Goal: Task Accomplishment & Management: Complete application form

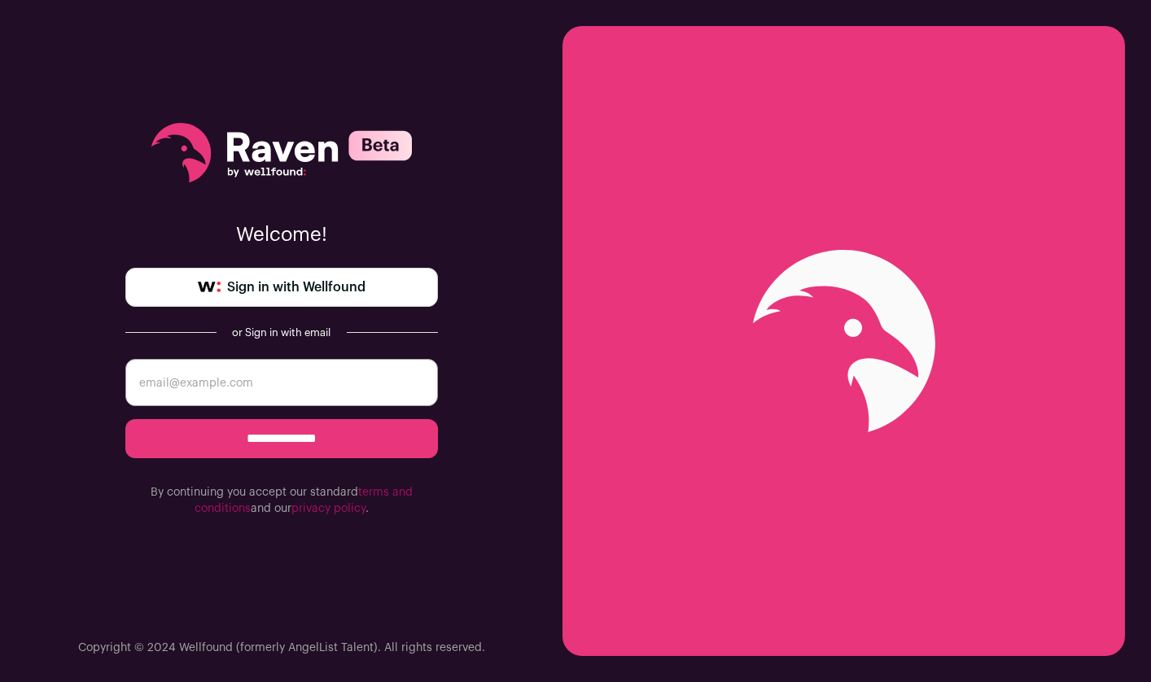
click at [371, 289] on link "Sign in with Wellfound" at bounding box center [281, 287] width 313 height 39
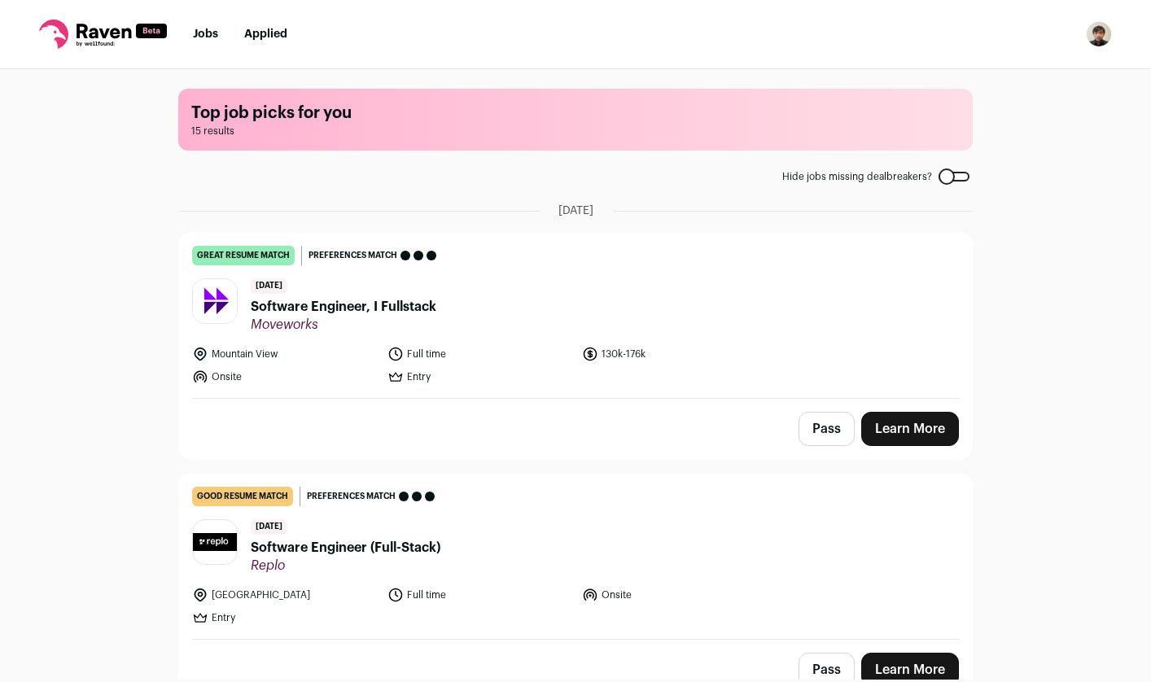
click at [903, 428] on link "Learn More" at bounding box center [910, 429] width 98 height 34
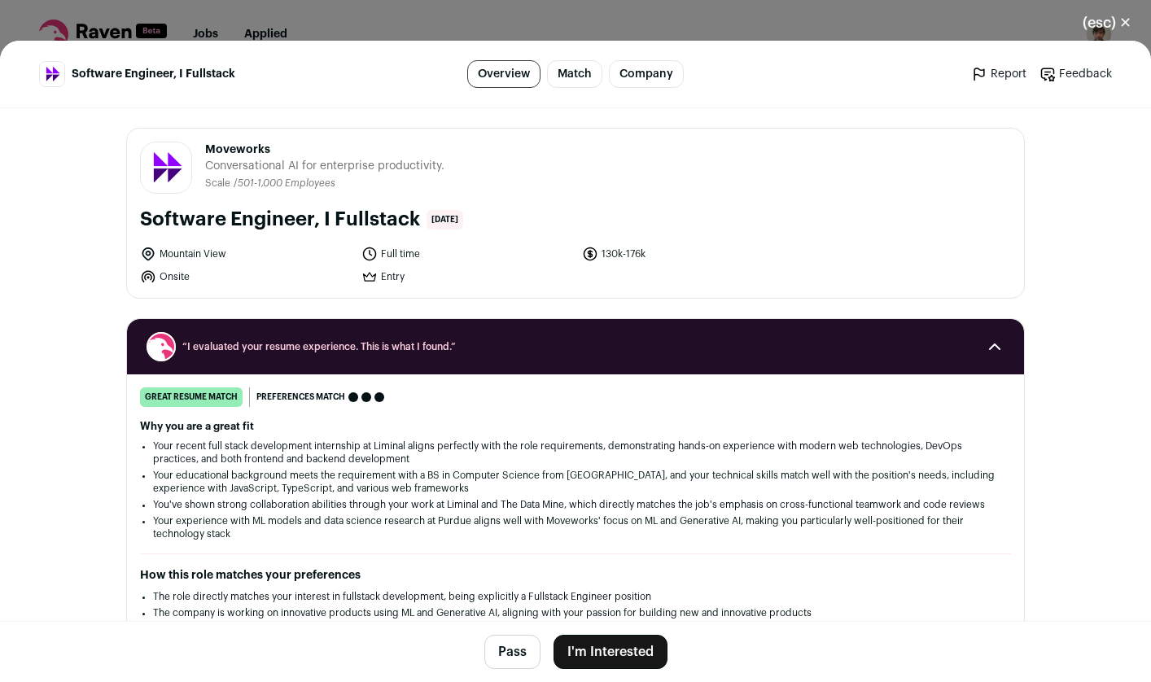
click at [619, 646] on button "I'm Interested" at bounding box center [610, 652] width 114 height 34
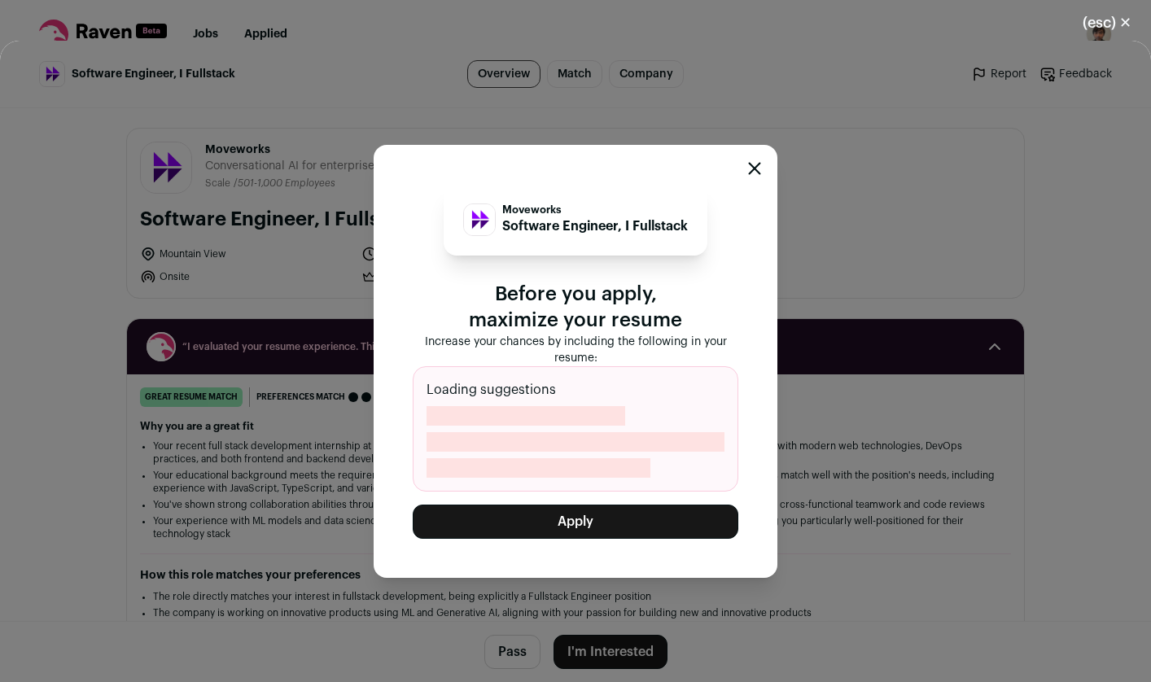
click at [588, 522] on button "Apply" at bounding box center [576, 522] width 326 height 34
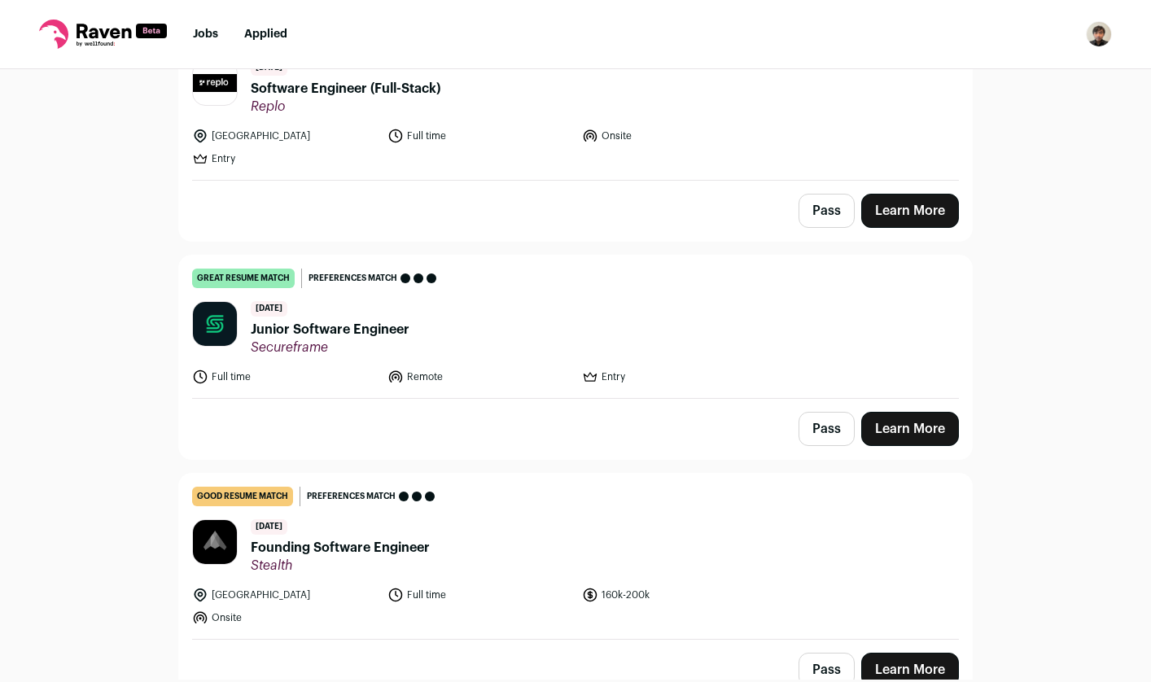
scroll to position [330, 0]
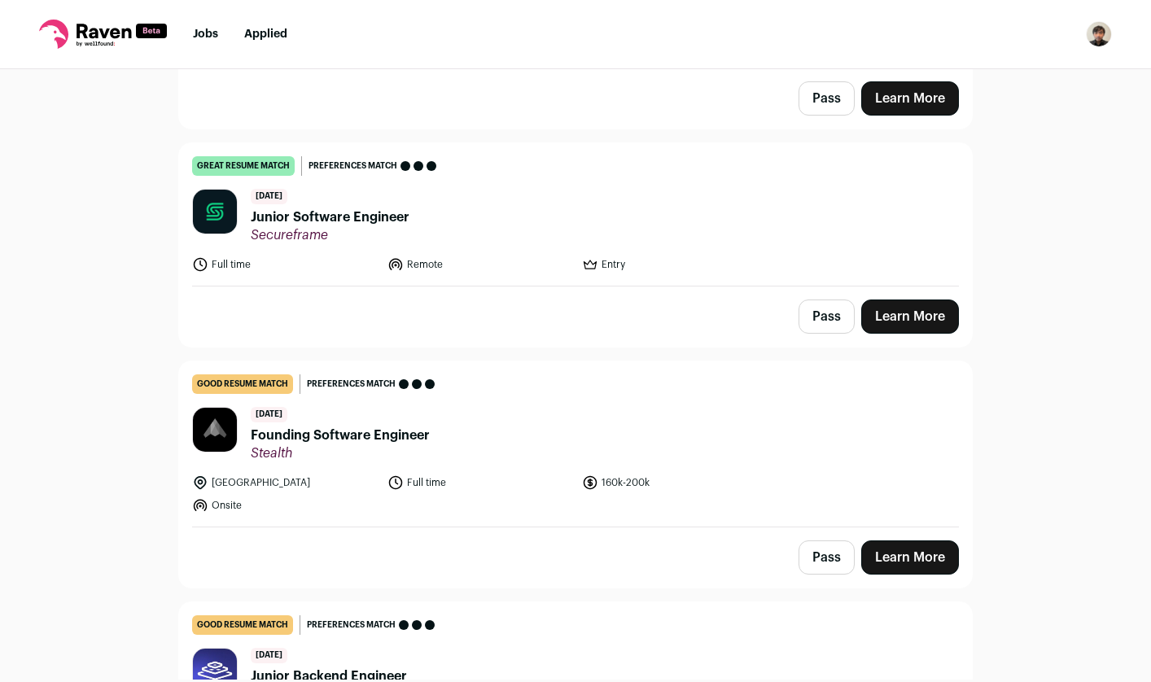
click at [911, 314] on link "Learn More" at bounding box center [910, 317] width 98 height 34
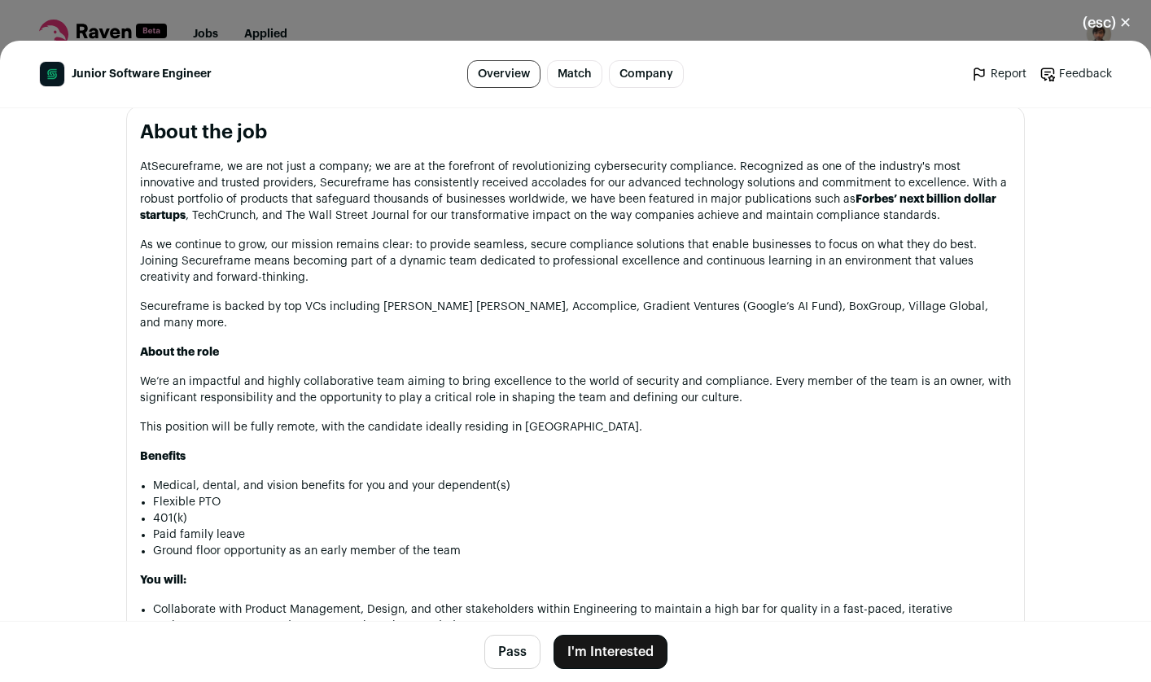
click at [603, 644] on button "I'm Interested" at bounding box center [610, 652] width 114 height 34
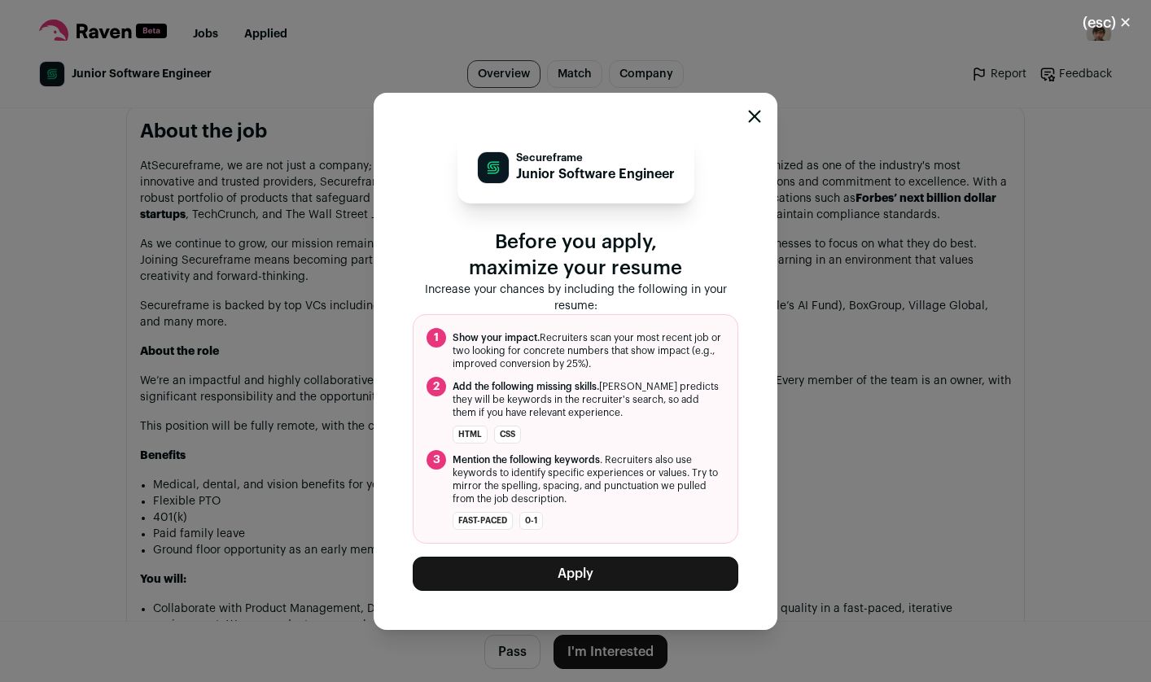
click at [578, 578] on button "Apply" at bounding box center [576, 574] width 326 height 34
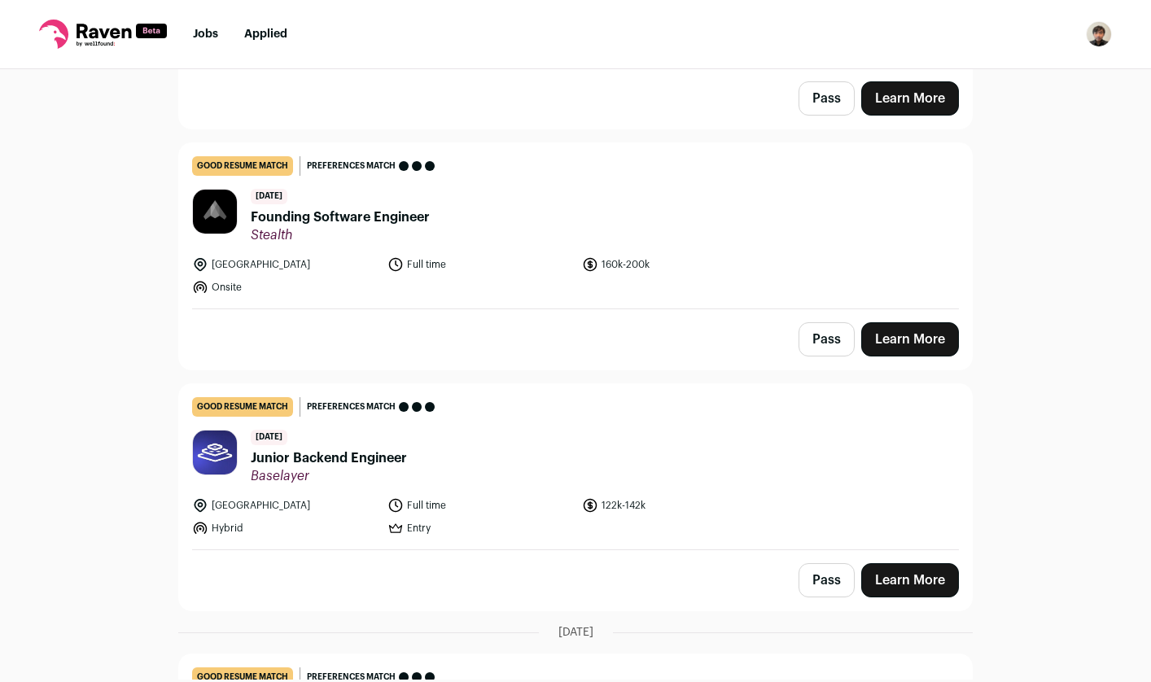
scroll to position [0, 0]
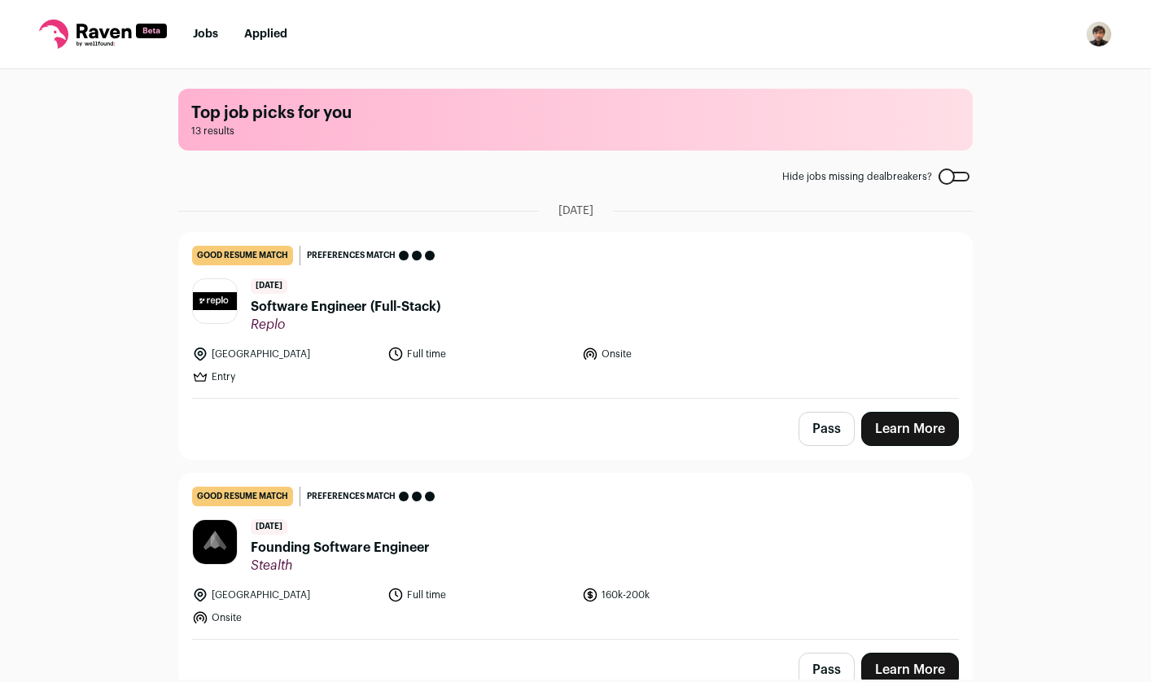
click at [969, 184] on main "Top job picks for you 13 results Hide jobs missing dealbreakers? August 11th, 2…" at bounding box center [575, 374] width 833 height 610
click at [960, 182] on div at bounding box center [953, 177] width 31 height 10
click at [952, 180] on div at bounding box center [953, 177] width 31 height 10
click at [933, 430] on link "Learn More" at bounding box center [910, 429] width 98 height 34
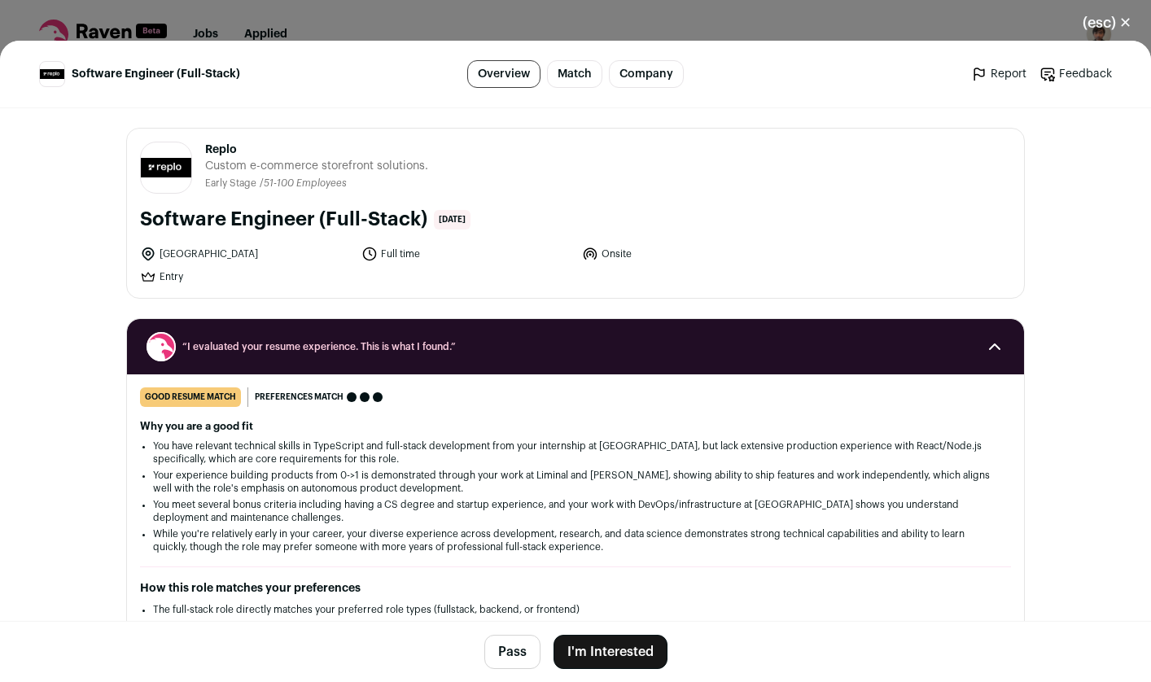
scroll to position [717, 0]
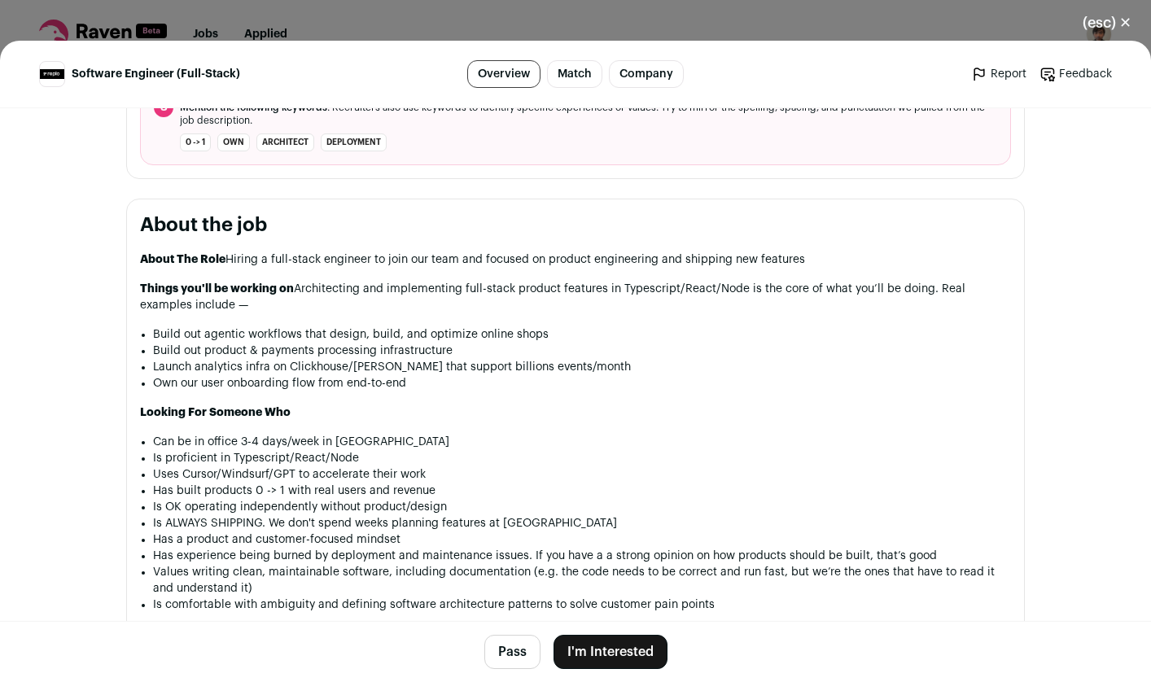
click at [624, 647] on button "I'm Interested" at bounding box center [610, 652] width 114 height 34
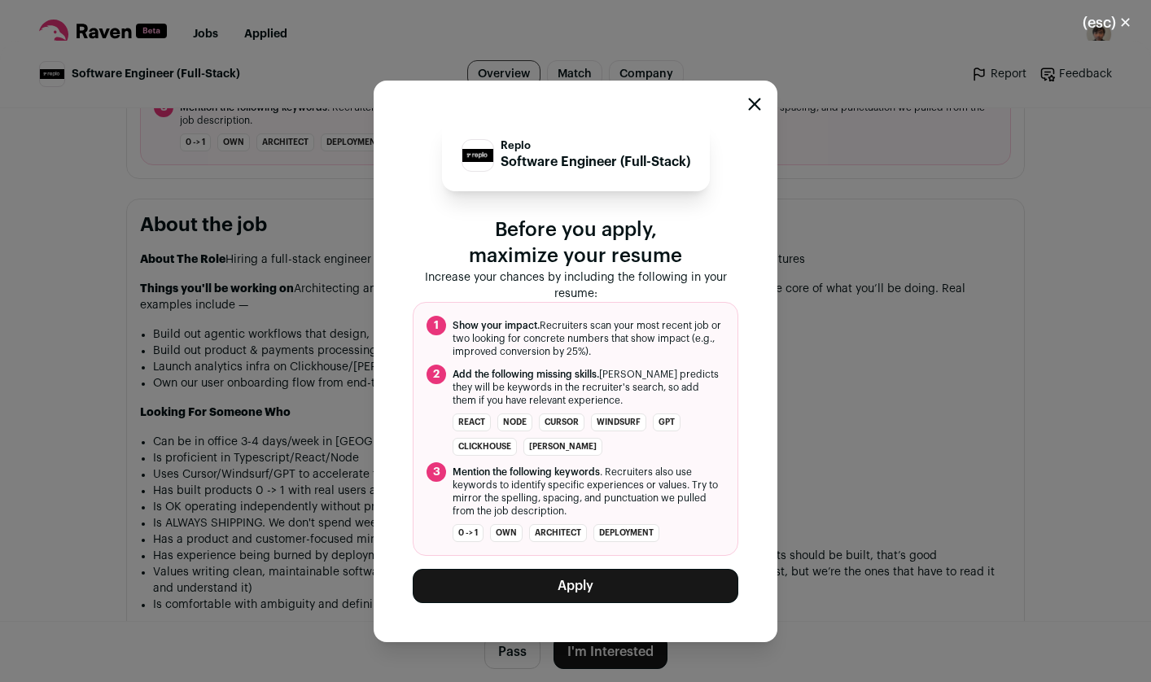
click at [613, 591] on button "Apply" at bounding box center [576, 586] width 326 height 34
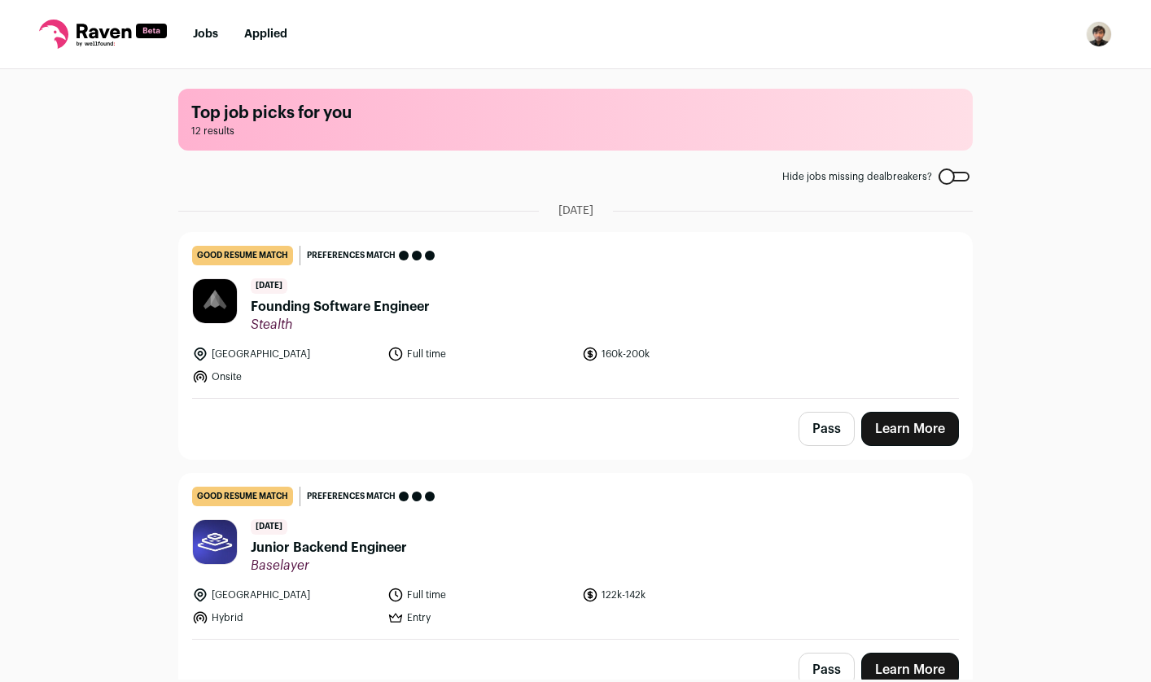
click at [820, 436] on button "Pass" at bounding box center [826, 429] width 56 height 34
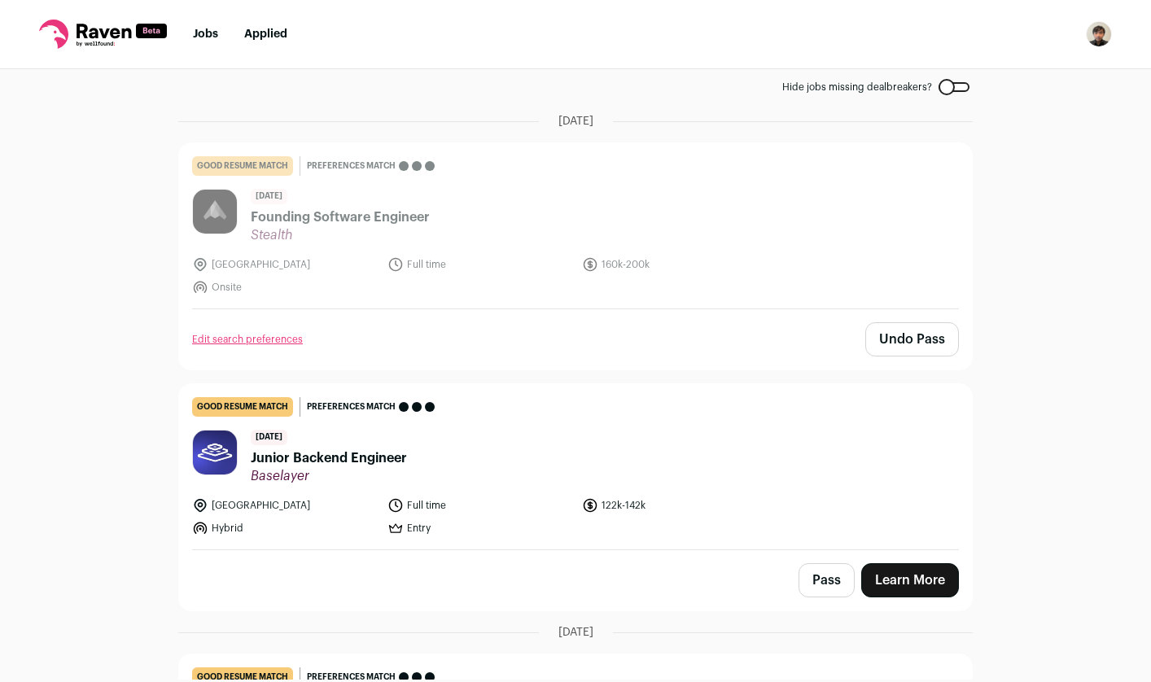
scroll to position [102, 0]
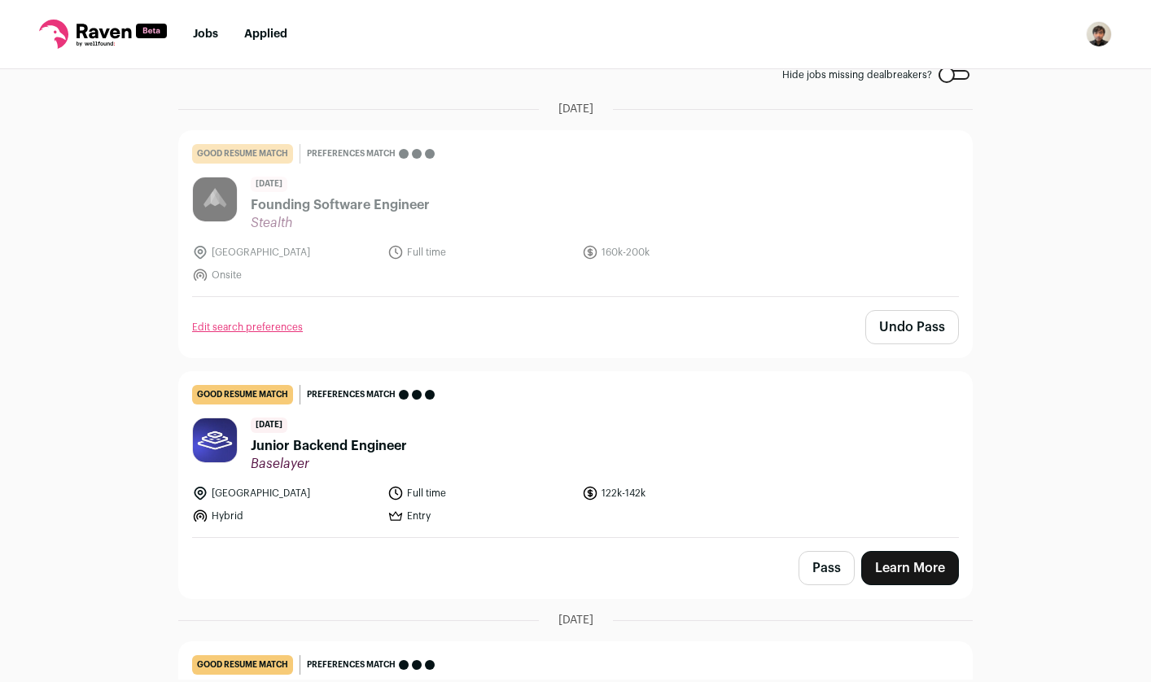
click at [897, 559] on link "Learn More" at bounding box center [910, 568] width 98 height 34
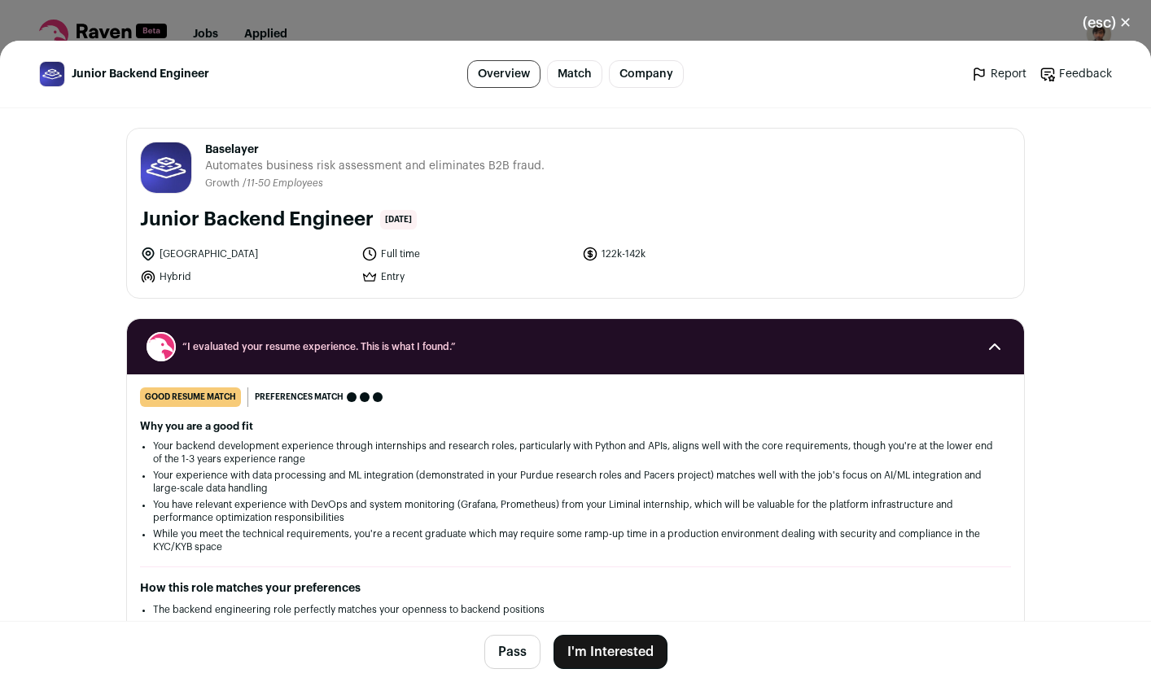
click at [613, 664] on button "I'm Interested" at bounding box center [610, 652] width 114 height 34
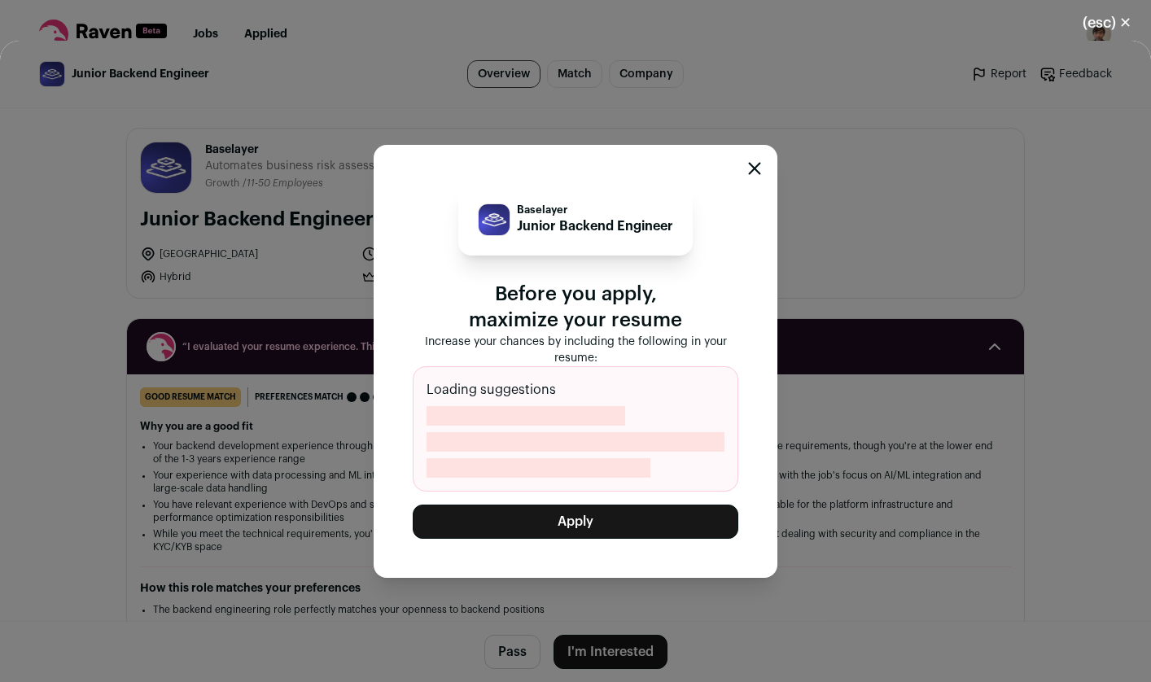
click at [318, 483] on div "Baselayer Junior Backend Engineer Before you apply, maximize your resume Increa…" at bounding box center [575, 361] width 1151 height 641
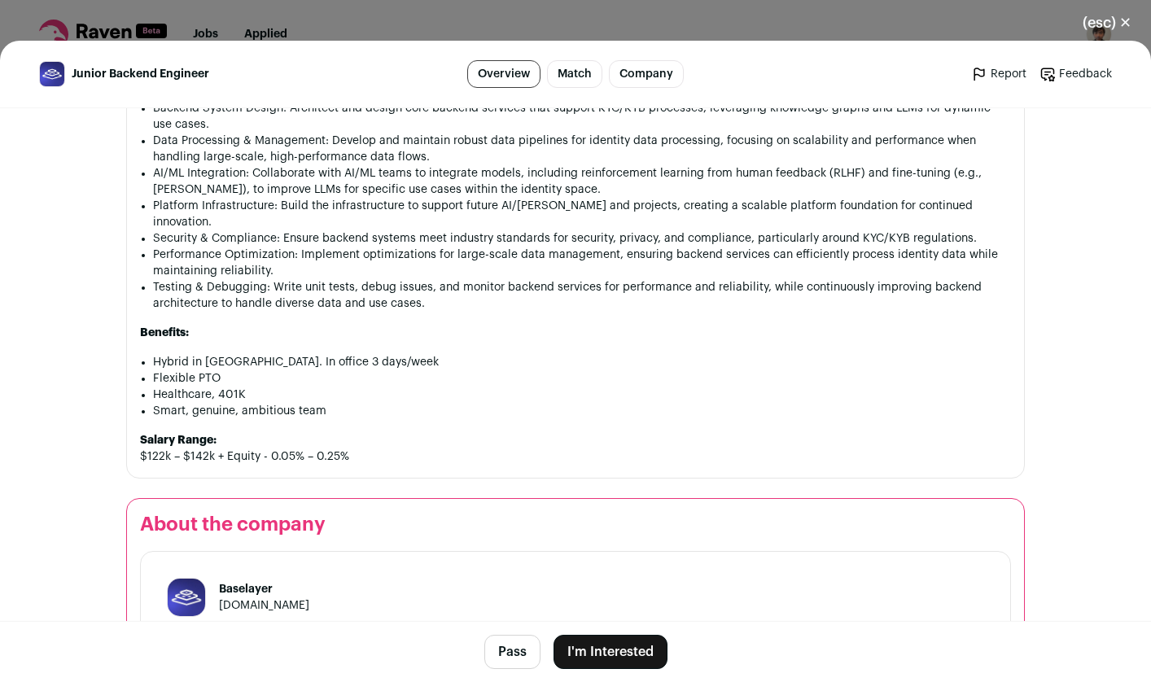
scroll to position [1216, 0]
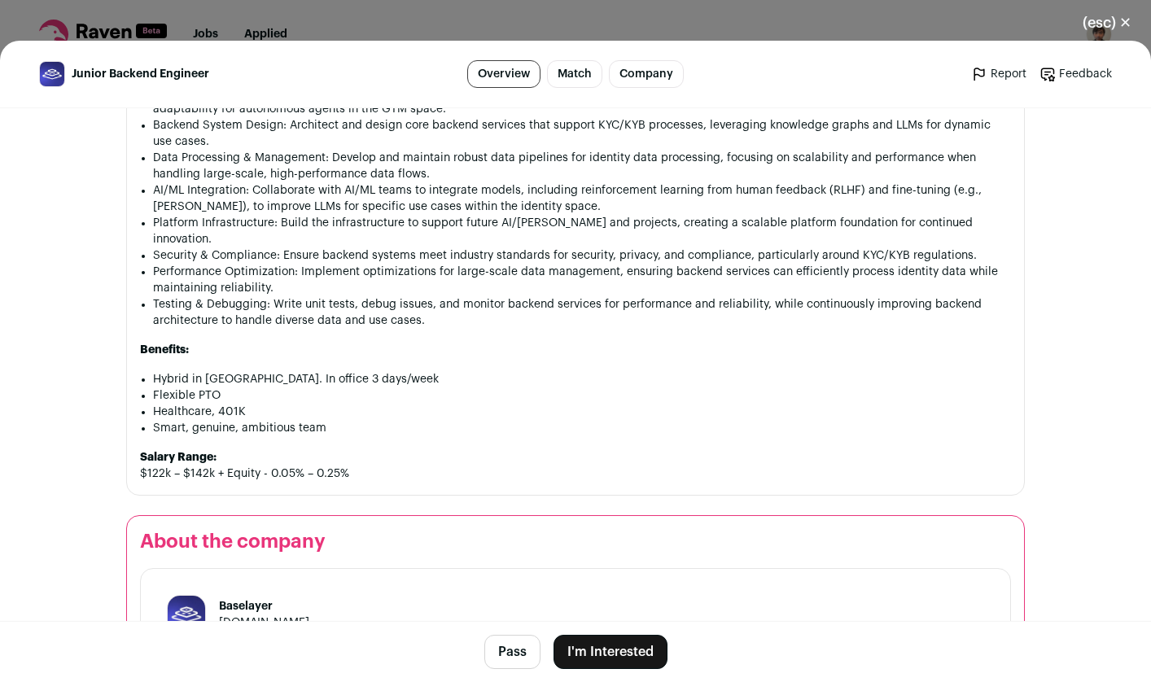
click at [625, 645] on button "I'm Interested" at bounding box center [610, 652] width 114 height 34
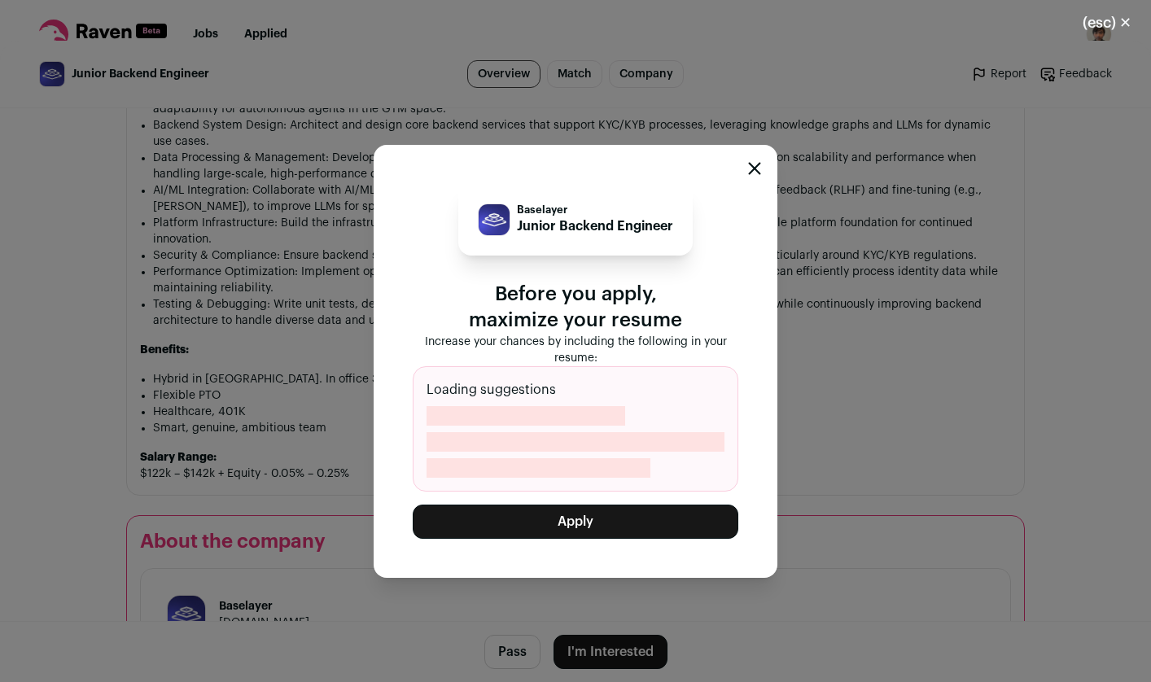
click at [553, 530] on button "Apply" at bounding box center [576, 522] width 326 height 34
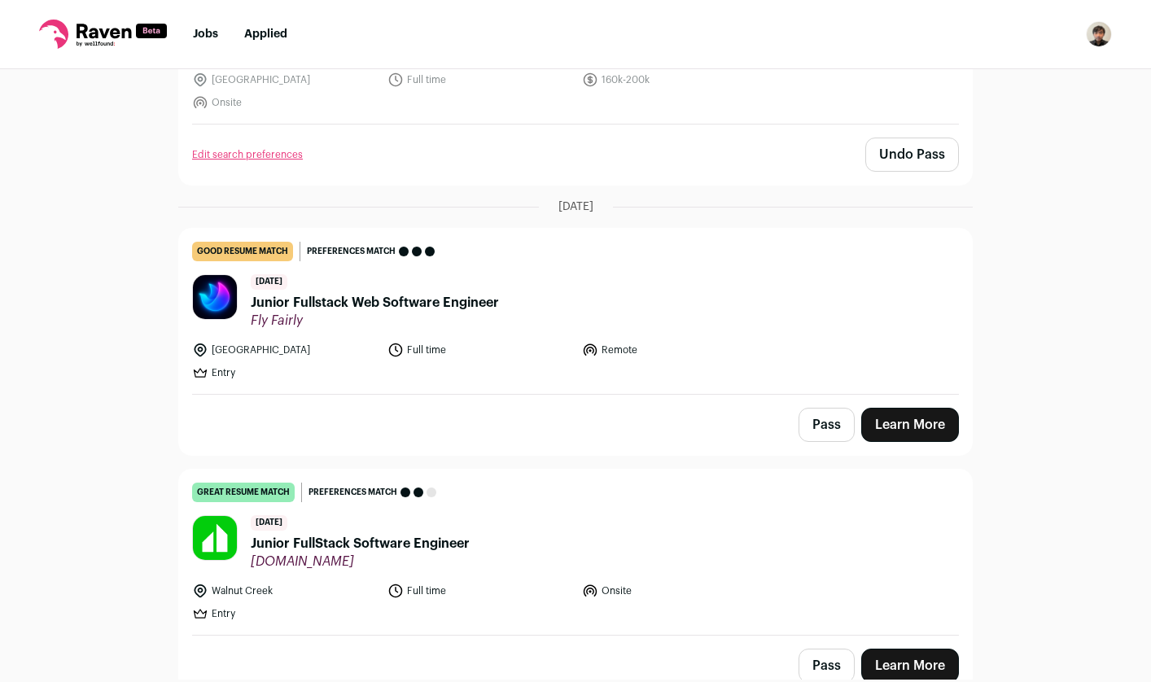
scroll to position [320, 0]
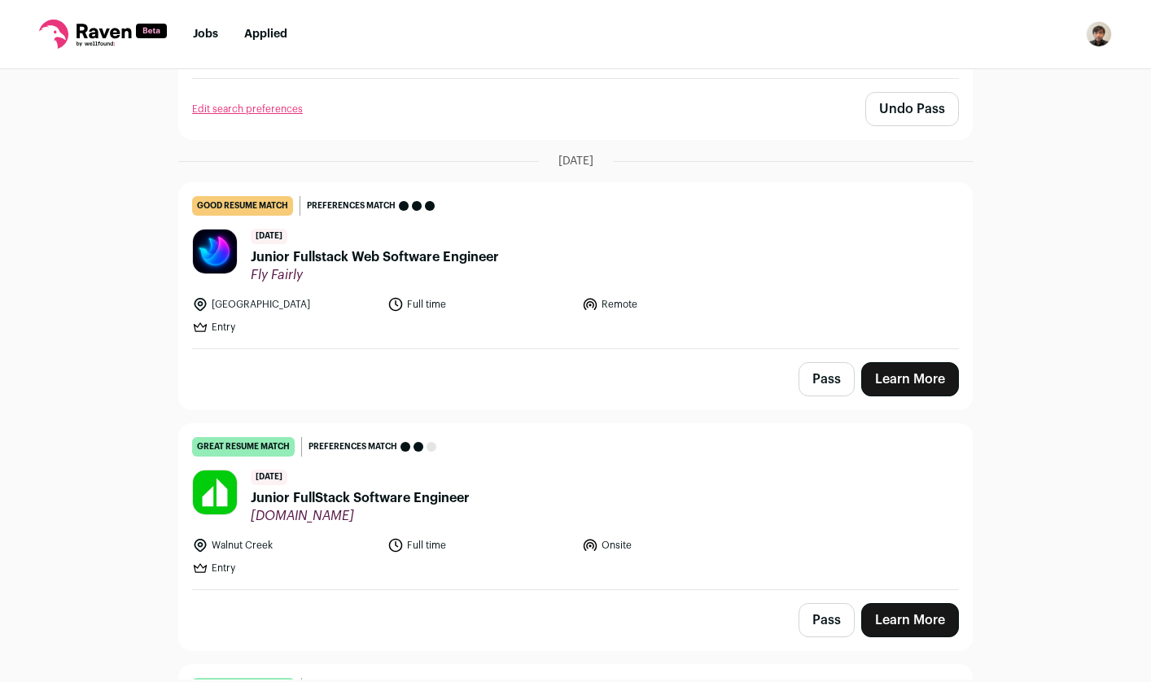
click at [923, 384] on link "Learn More" at bounding box center [910, 379] width 98 height 34
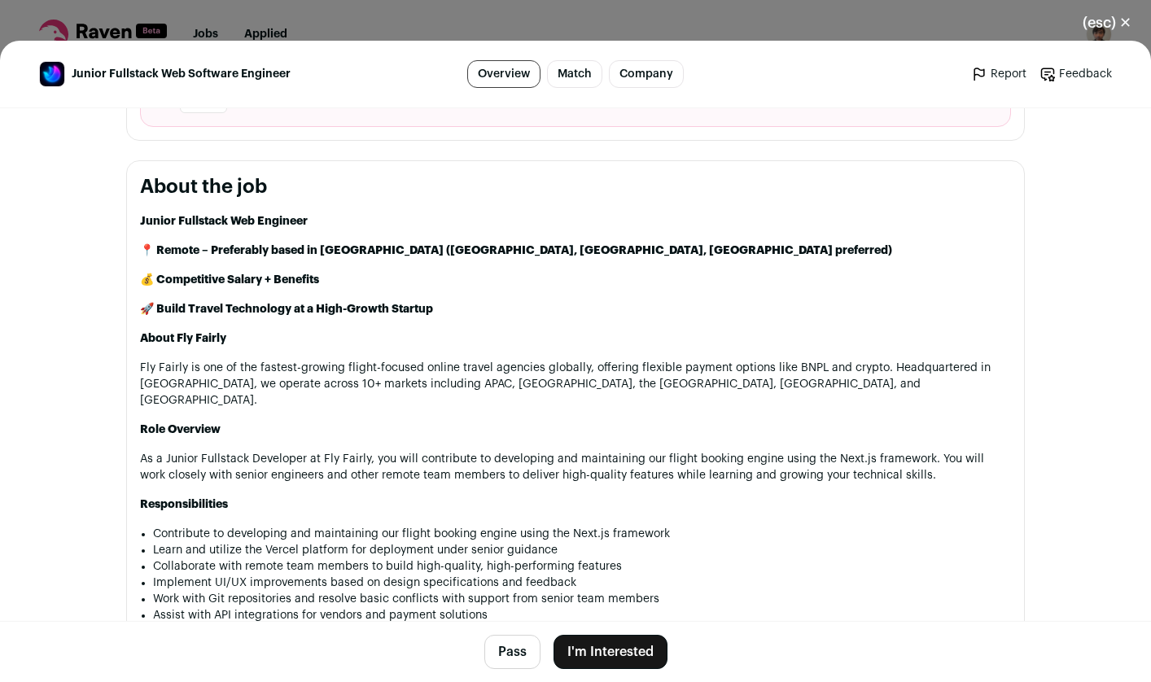
scroll to position [767, 0]
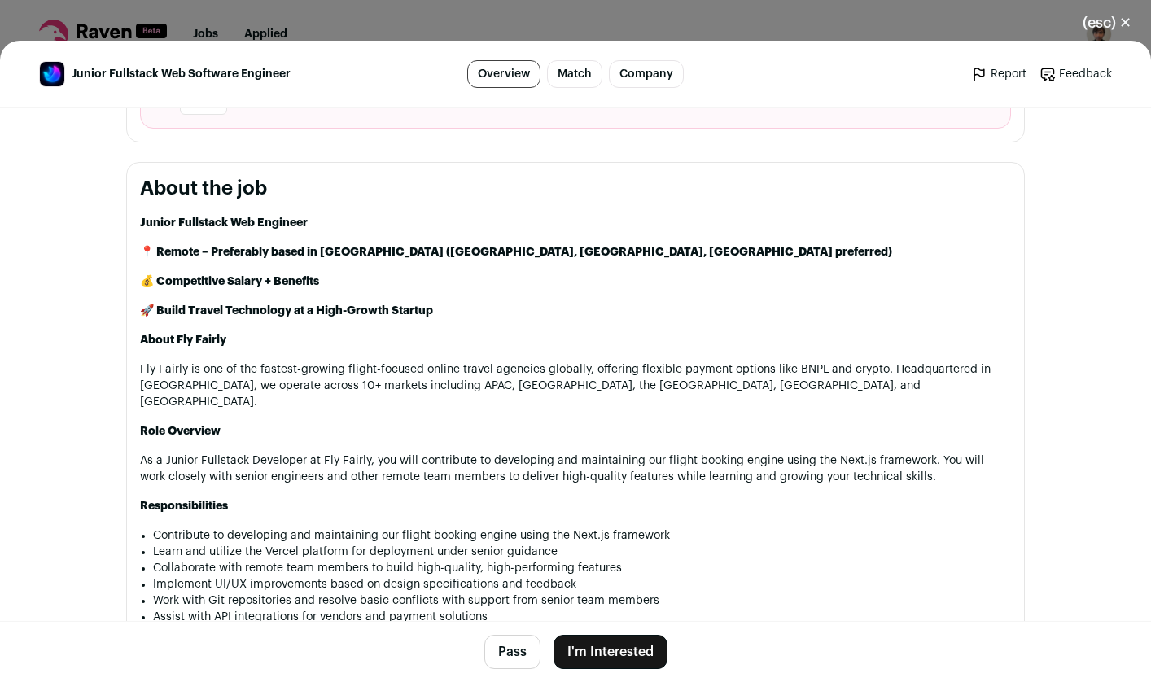
click at [614, 645] on button "I'm Interested" at bounding box center [610, 652] width 114 height 34
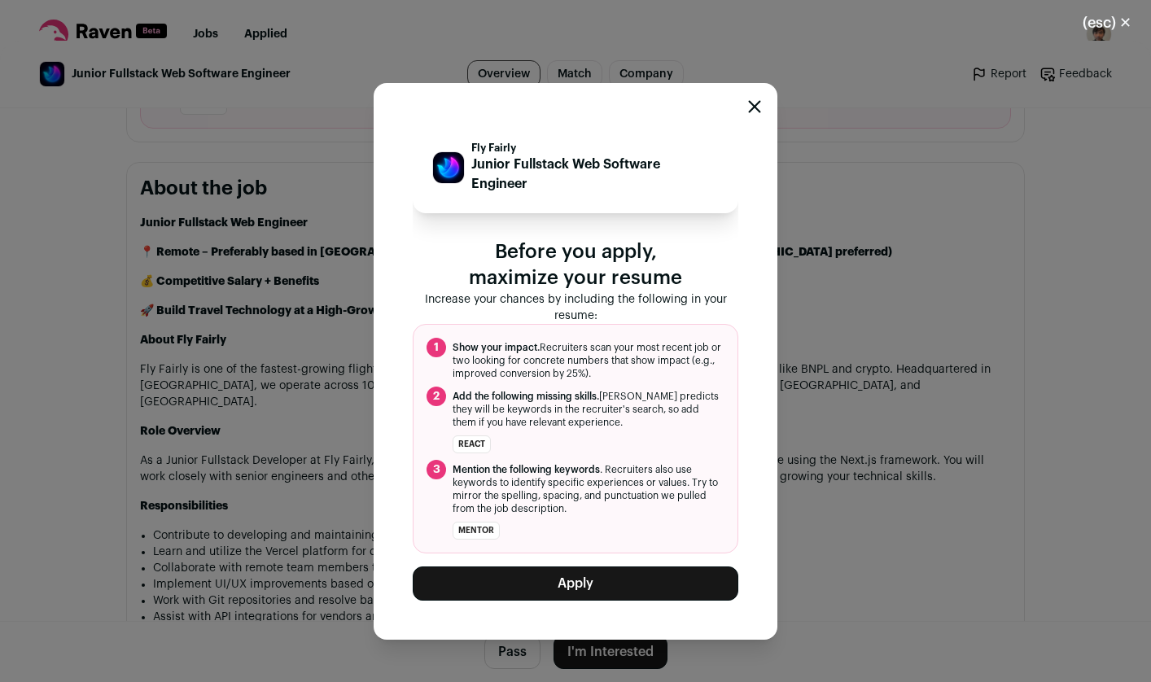
click at [618, 577] on button "Apply" at bounding box center [576, 584] width 326 height 34
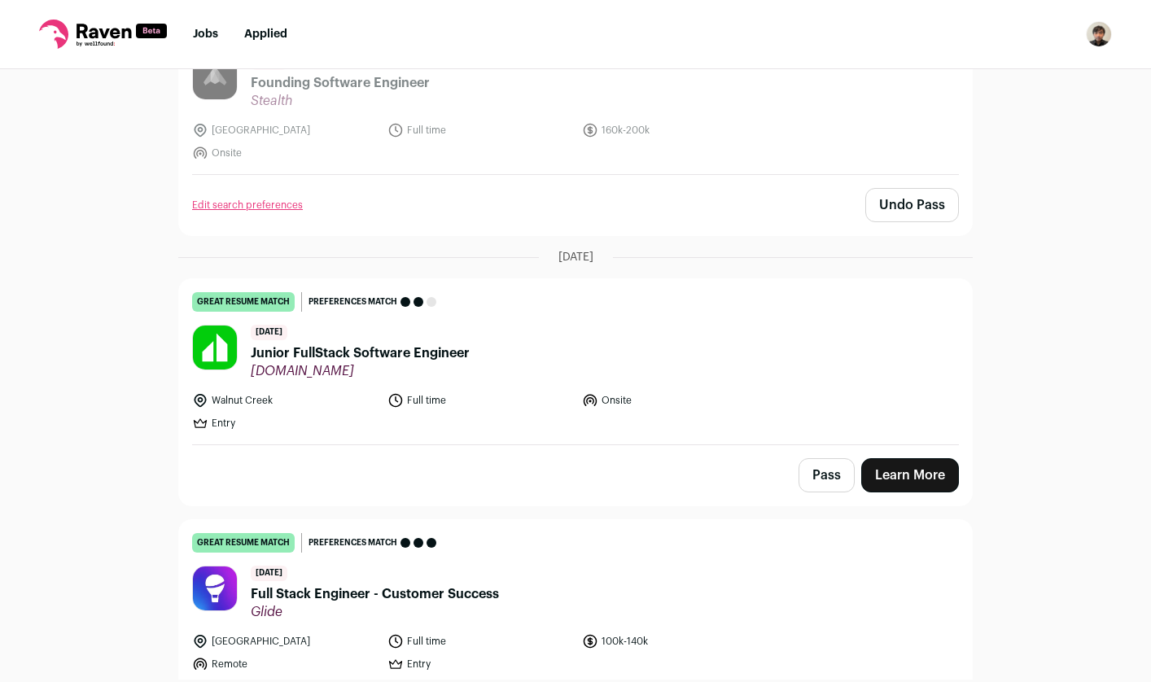
scroll to position [233, 0]
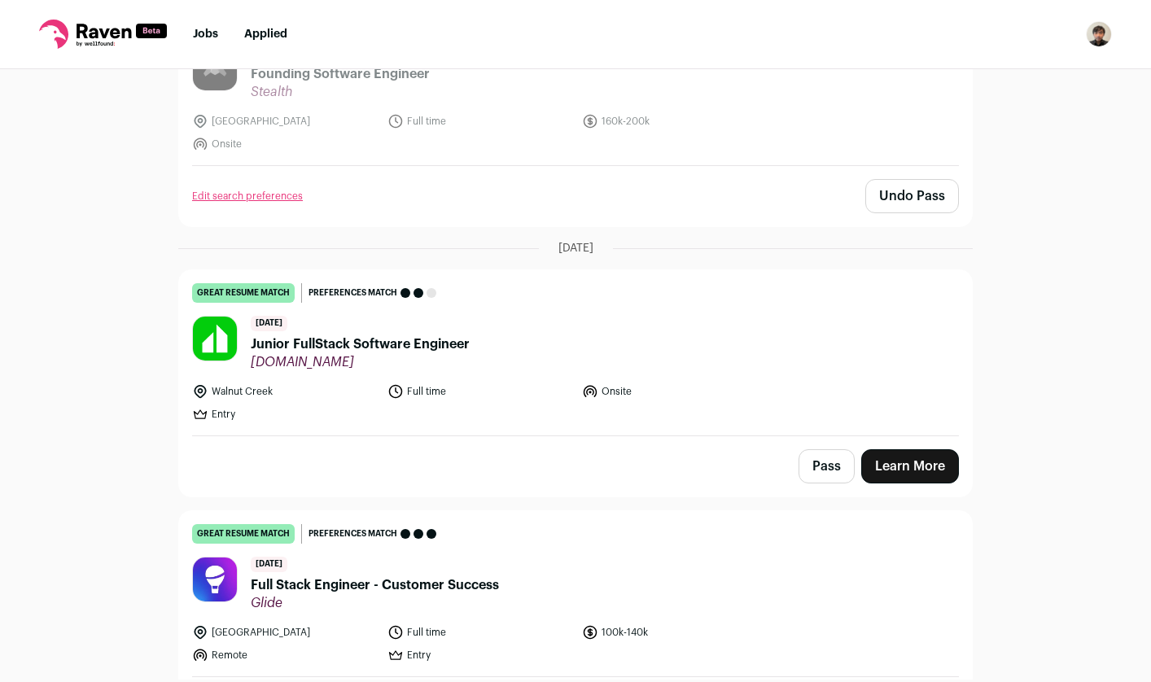
click at [934, 468] on link "Learn More" at bounding box center [910, 466] width 98 height 34
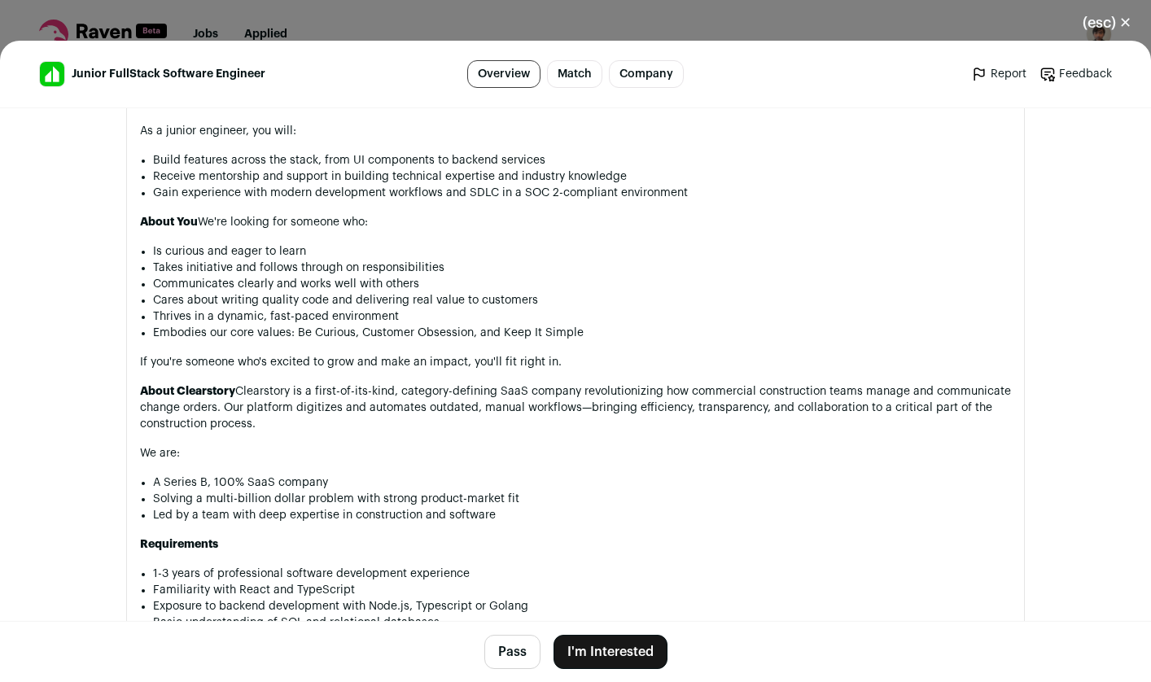
scroll to position [848, 0]
click at [610, 651] on button "I'm Interested" at bounding box center [610, 652] width 114 height 34
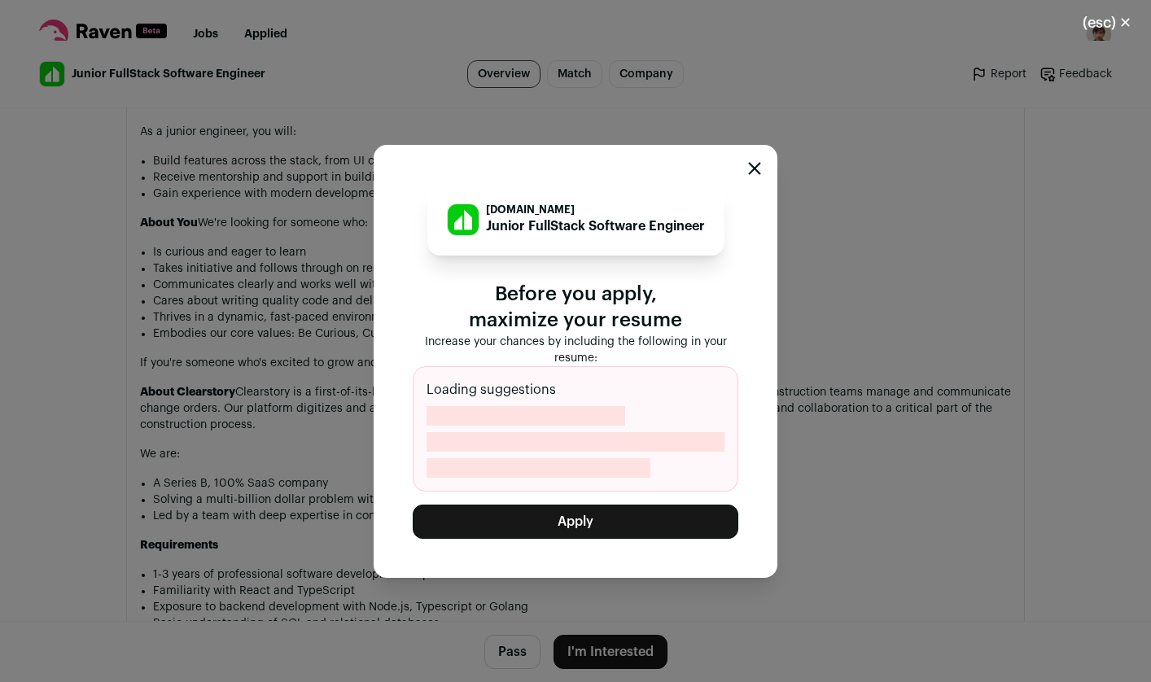
click at [553, 532] on button "Apply" at bounding box center [576, 522] width 326 height 34
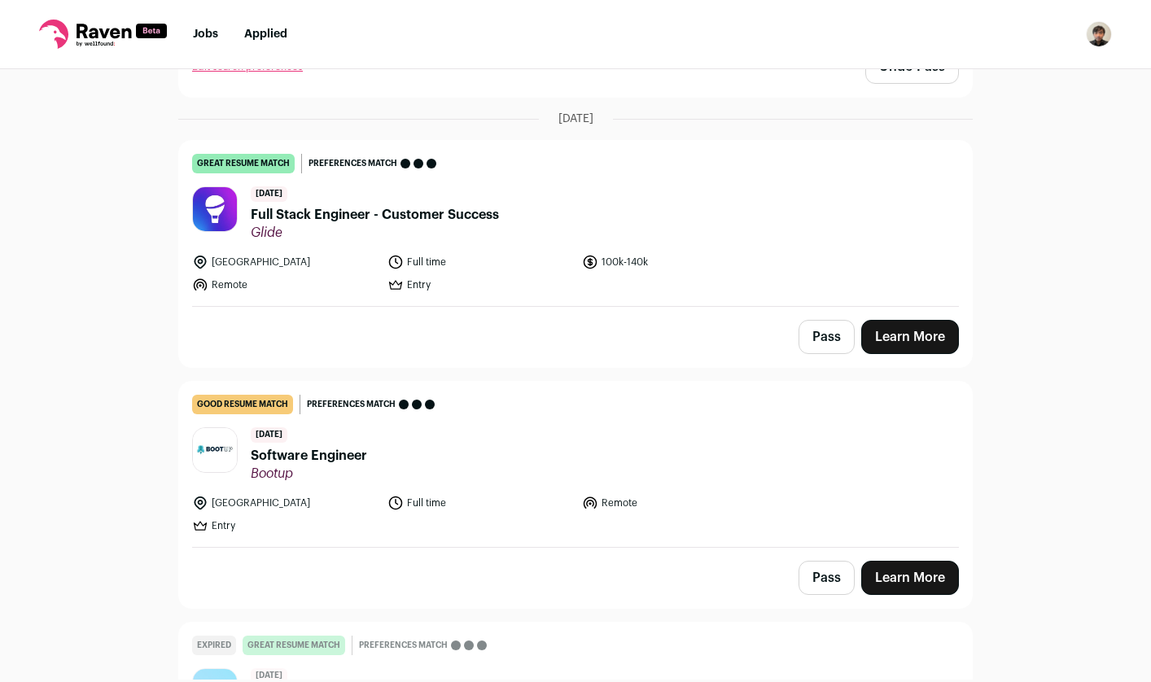
scroll to position [380, 0]
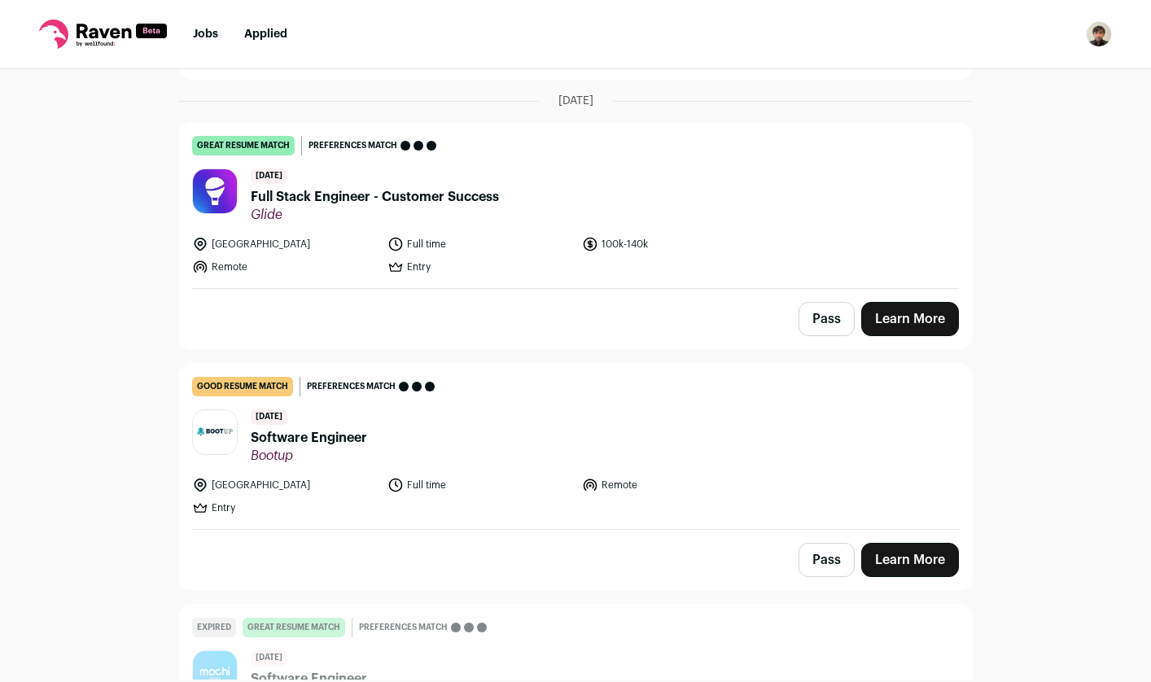
click at [918, 312] on link "Learn More" at bounding box center [910, 319] width 98 height 34
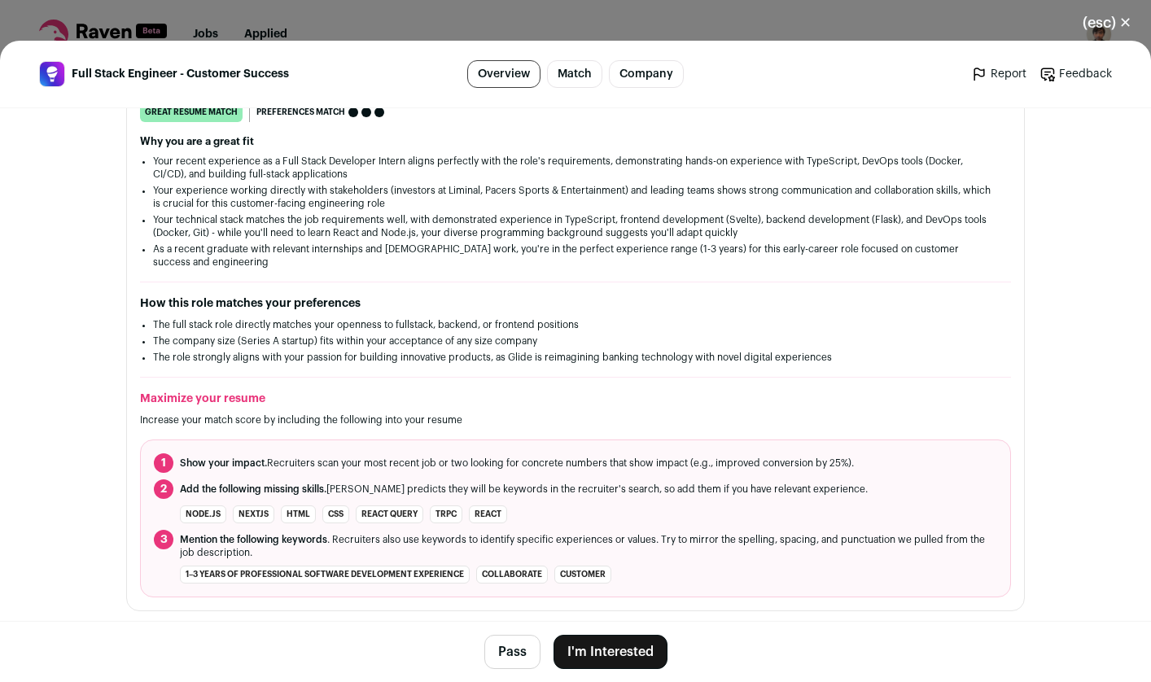
scroll to position [1080, 0]
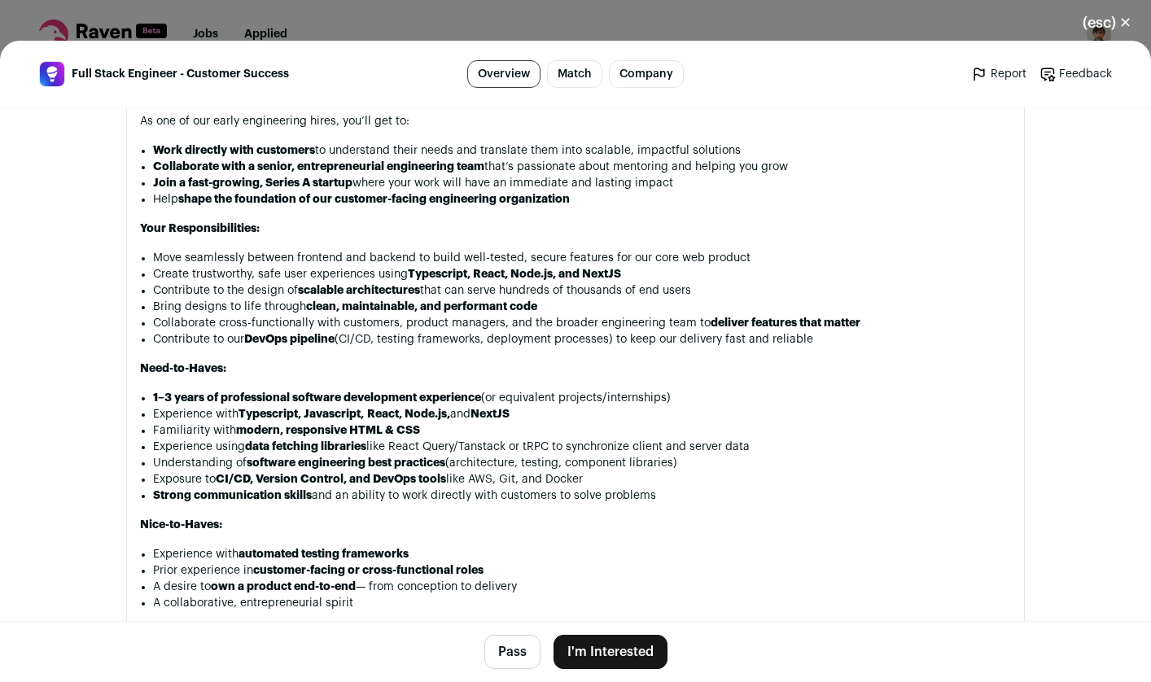
click at [596, 647] on button "I'm Interested" at bounding box center [610, 652] width 114 height 34
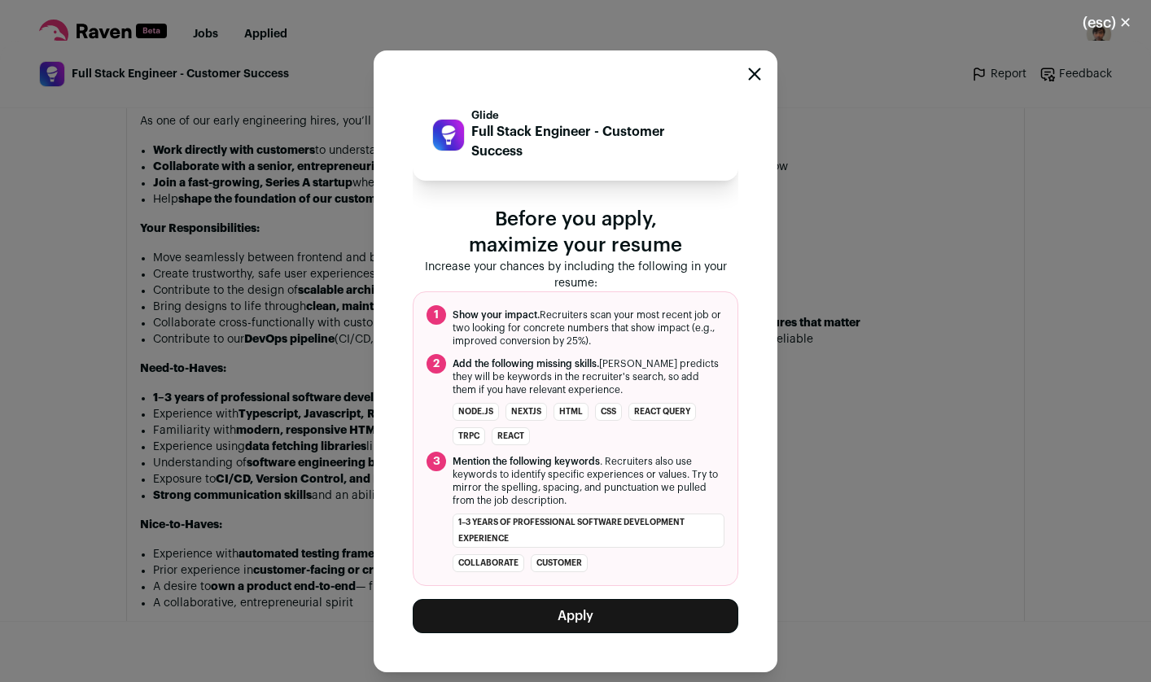
click at [588, 604] on button "Apply" at bounding box center [576, 616] width 326 height 34
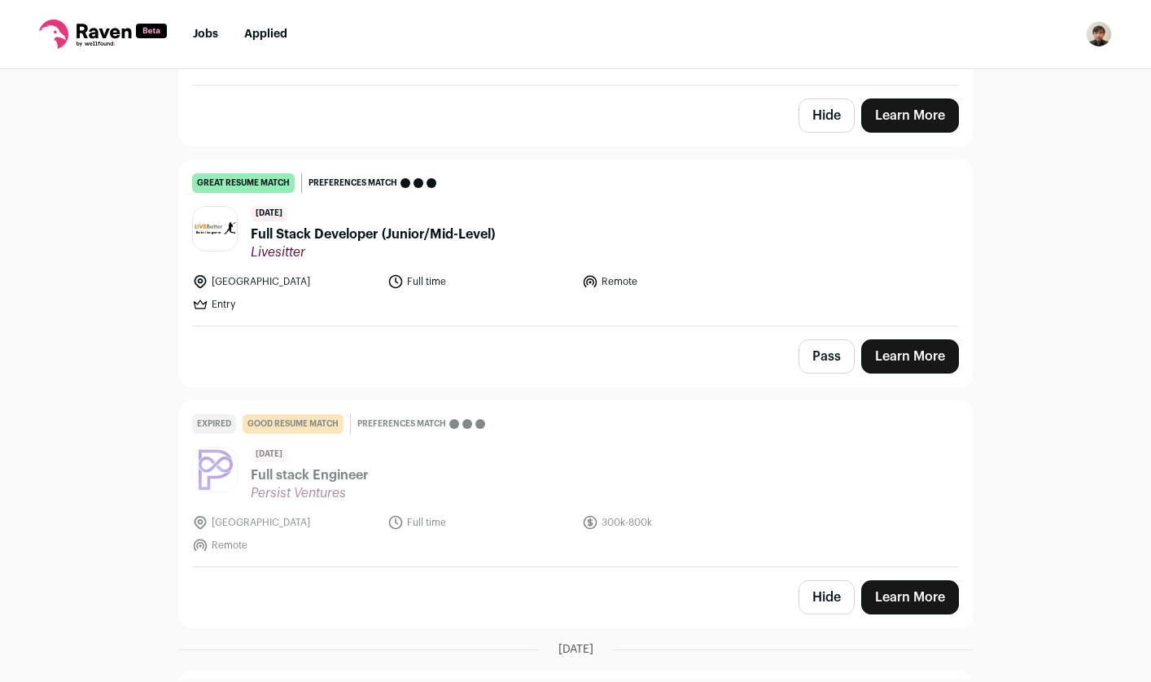
scroll to position [852, 0]
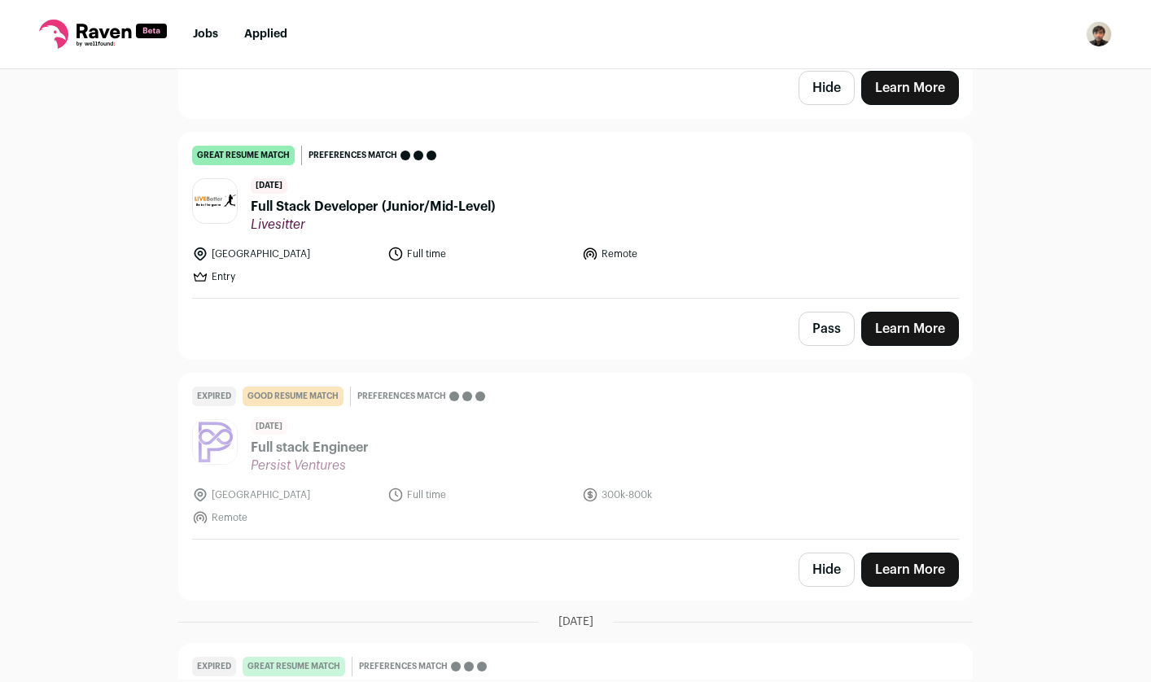
click at [916, 322] on link "Learn More" at bounding box center [910, 329] width 98 height 34
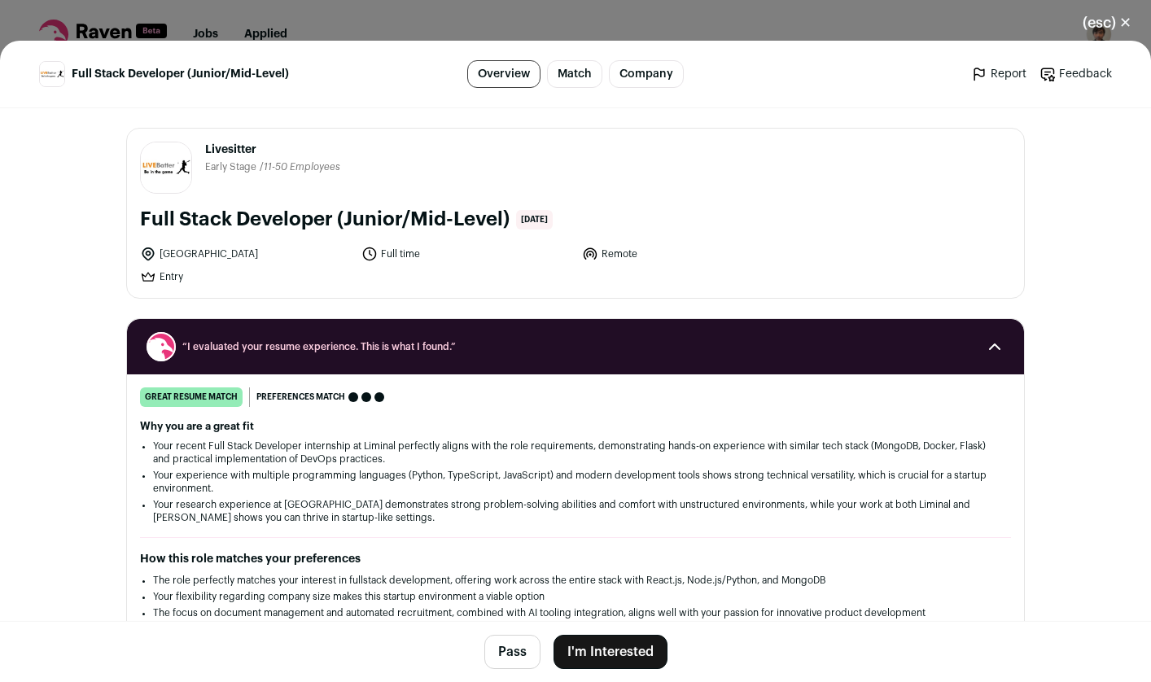
click at [597, 654] on button "I'm Interested" at bounding box center [610, 652] width 114 height 34
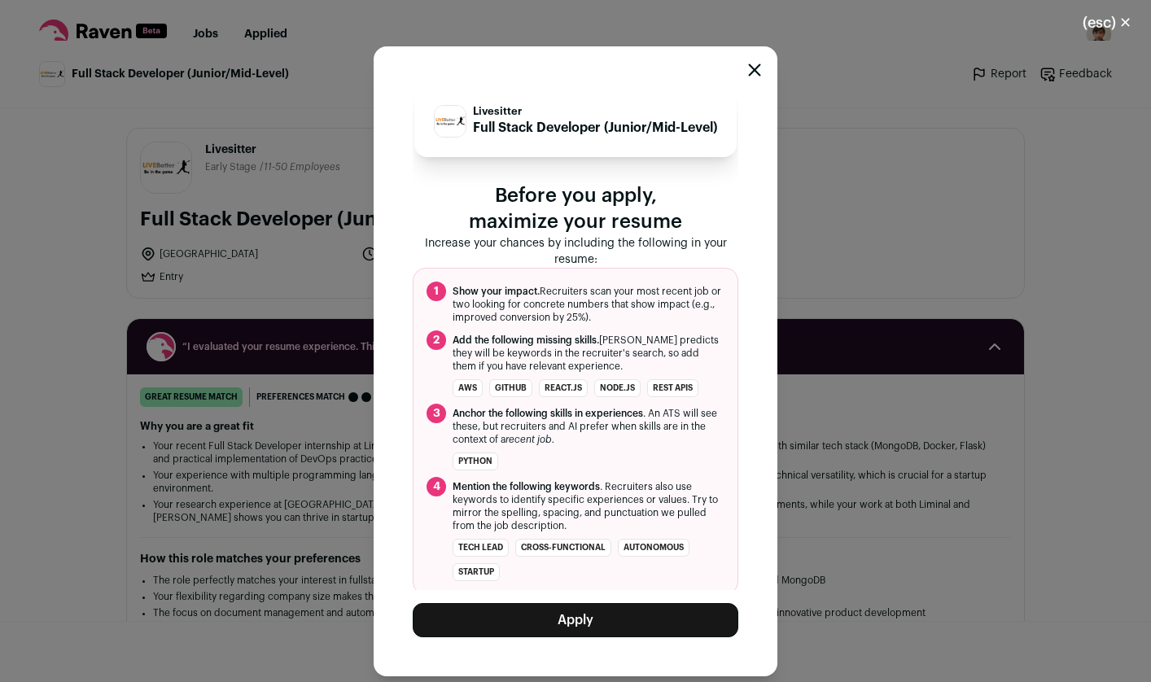
click at [517, 623] on button "Apply" at bounding box center [576, 620] width 326 height 34
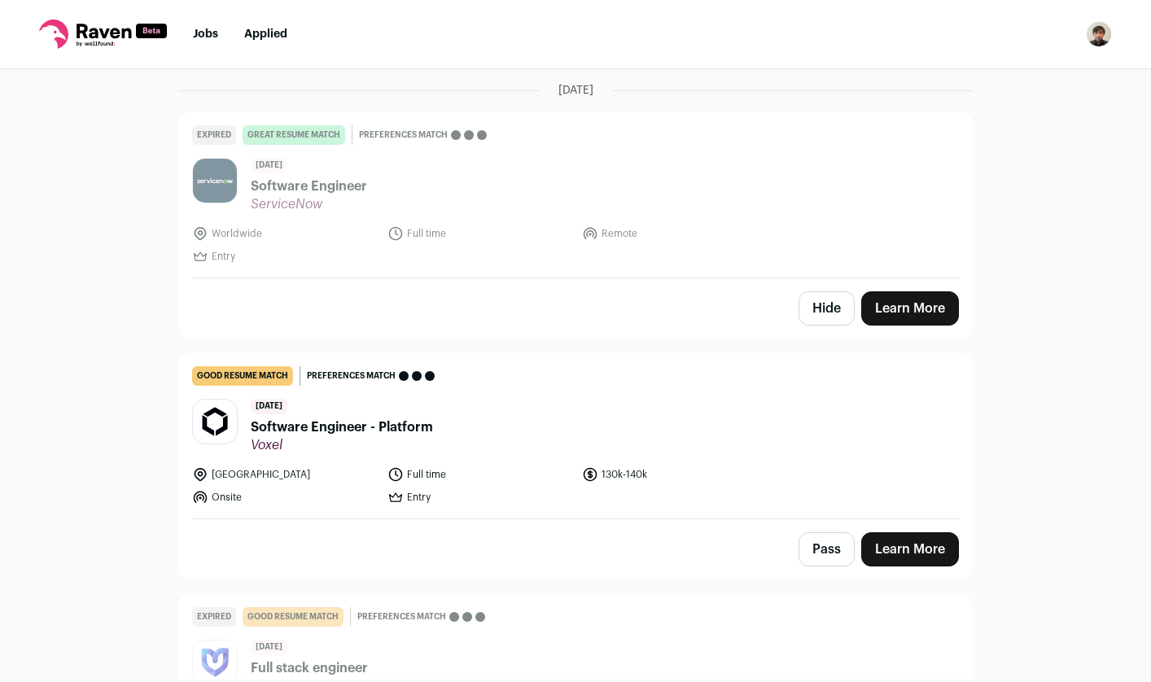
scroll to position [1262, 0]
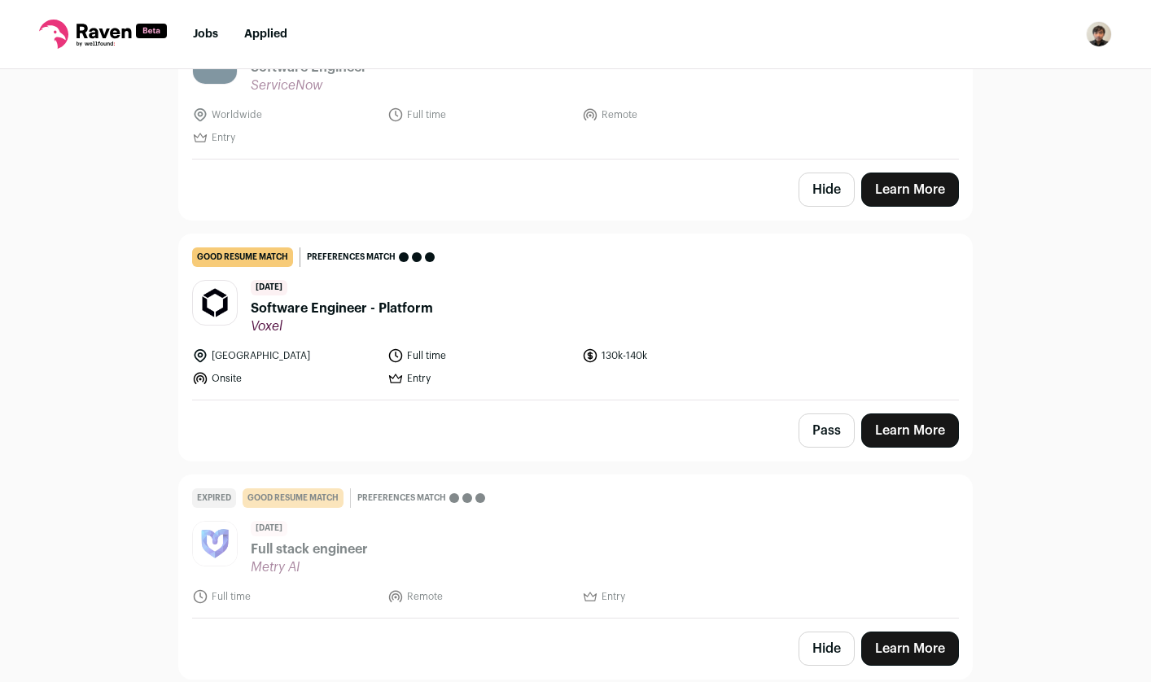
click at [910, 421] on link "Learn More" at bounding box center [910, 430] width 98 height 34
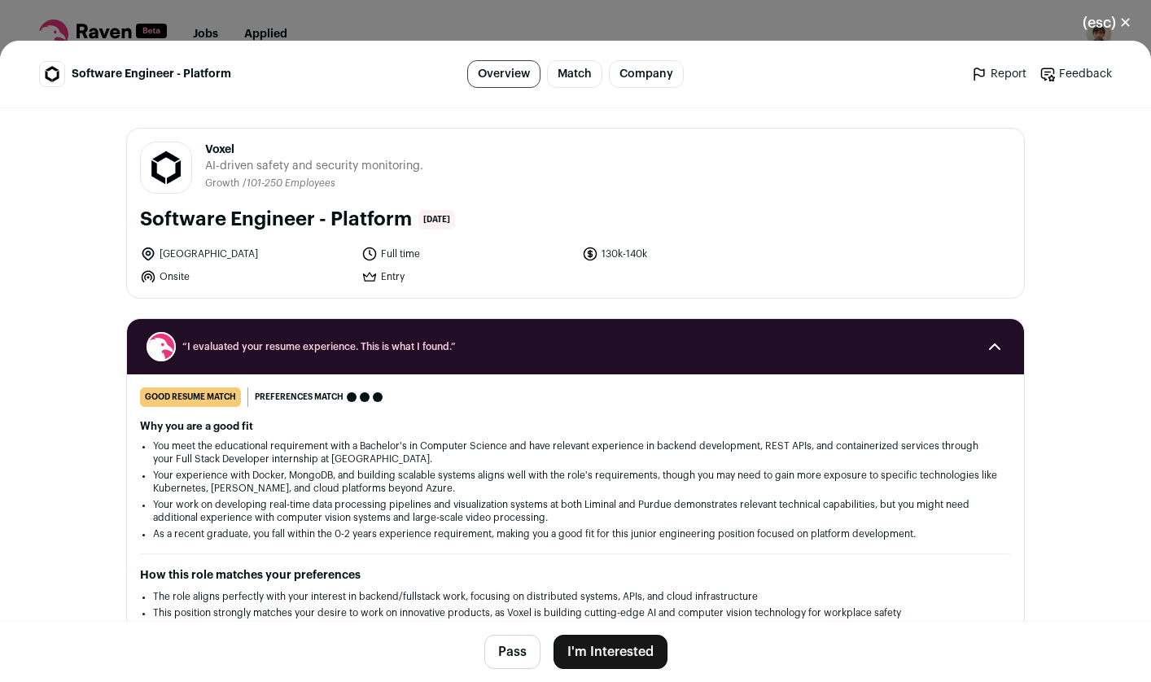
click at [616, 646] on button "I'm Interested" at bounding box center [610, 652] width 114 height 34
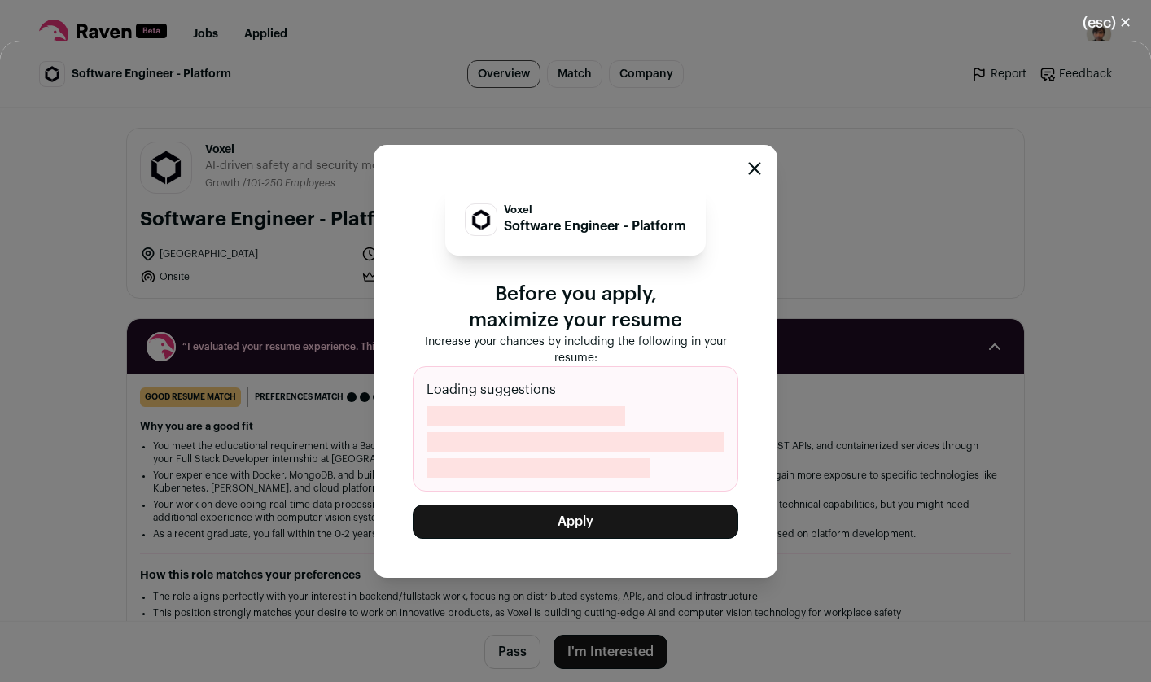
click at [521, 513] on button "Apply" at bounding box center [576, 522] width 326 height 34
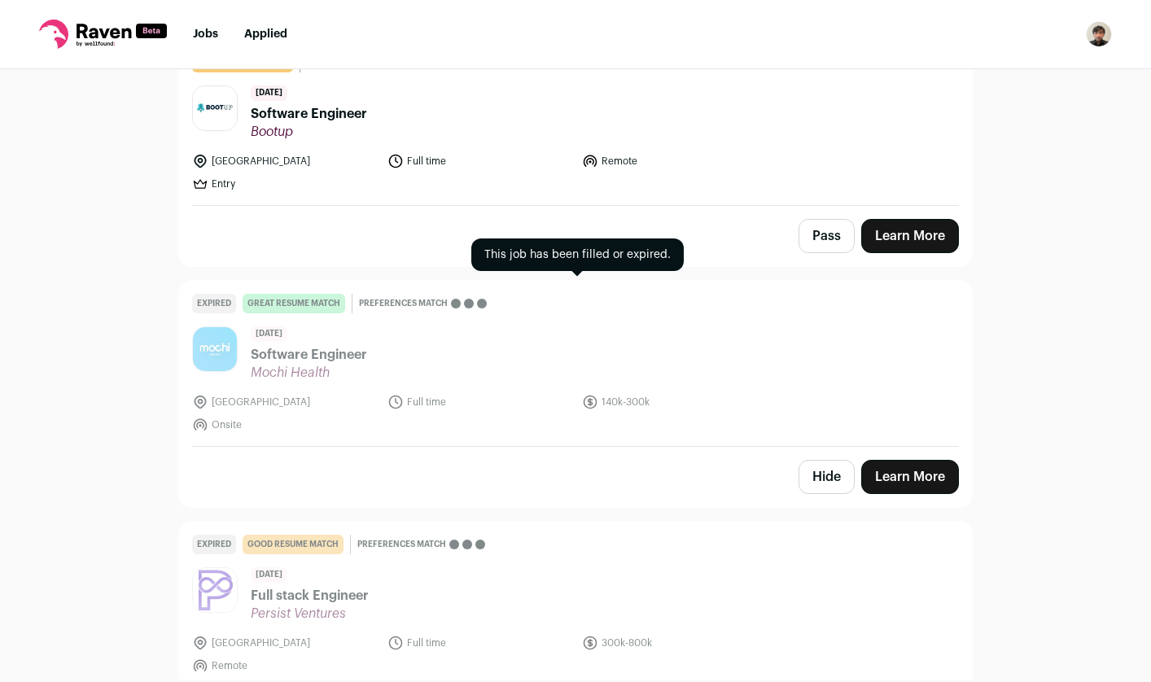
scroll to position [282, 0]
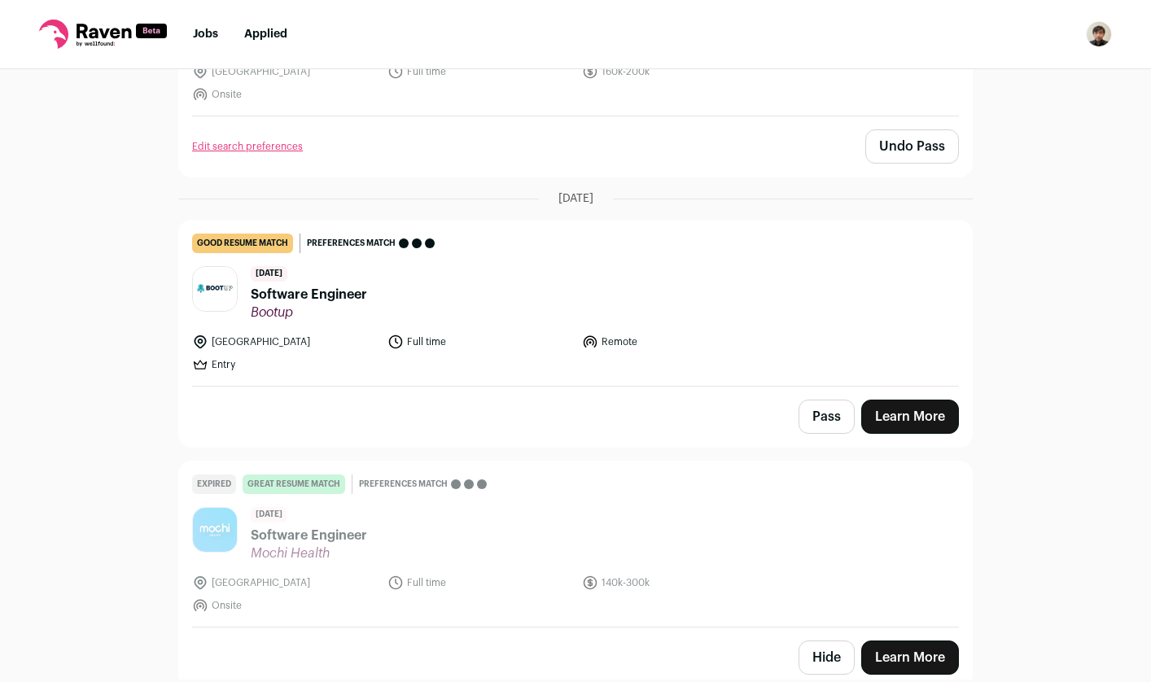
click at [935, 420] on link "Learn More" at bounding box center [910, 417] width 98 height 34
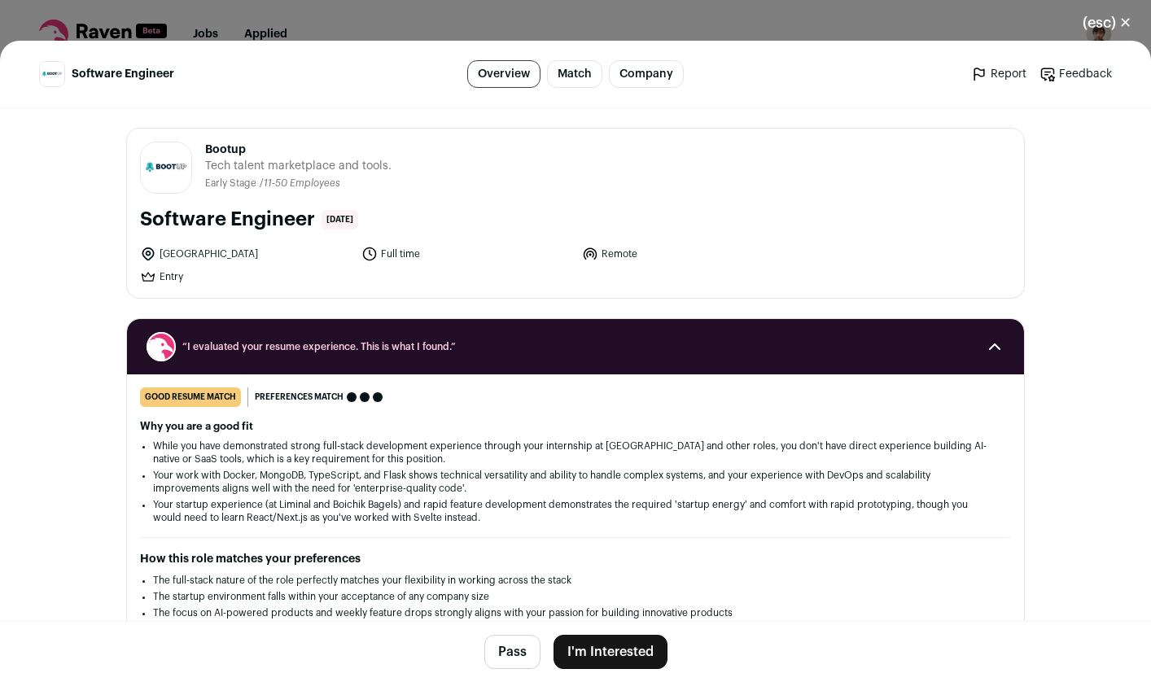
click at [580, 644] on button "I'm Interested" at bounding box center [610, 652] width 114 height 34
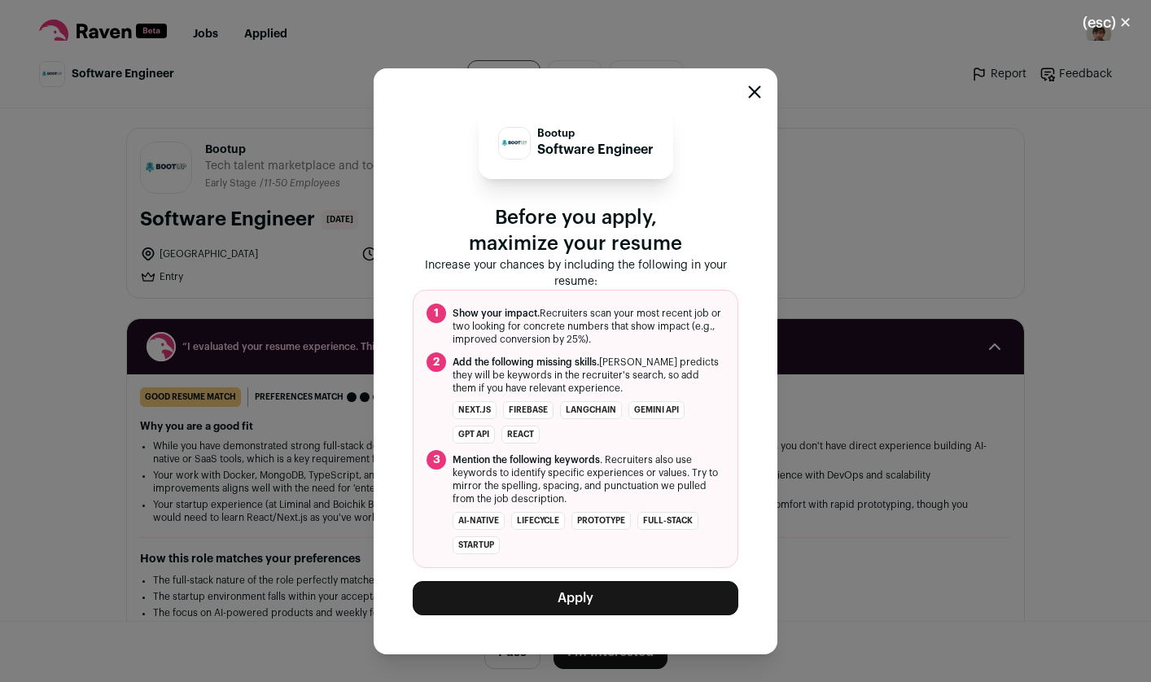
click at [549, 604] on button "Apply" at bounding box center [576, 598] width 326 height 34
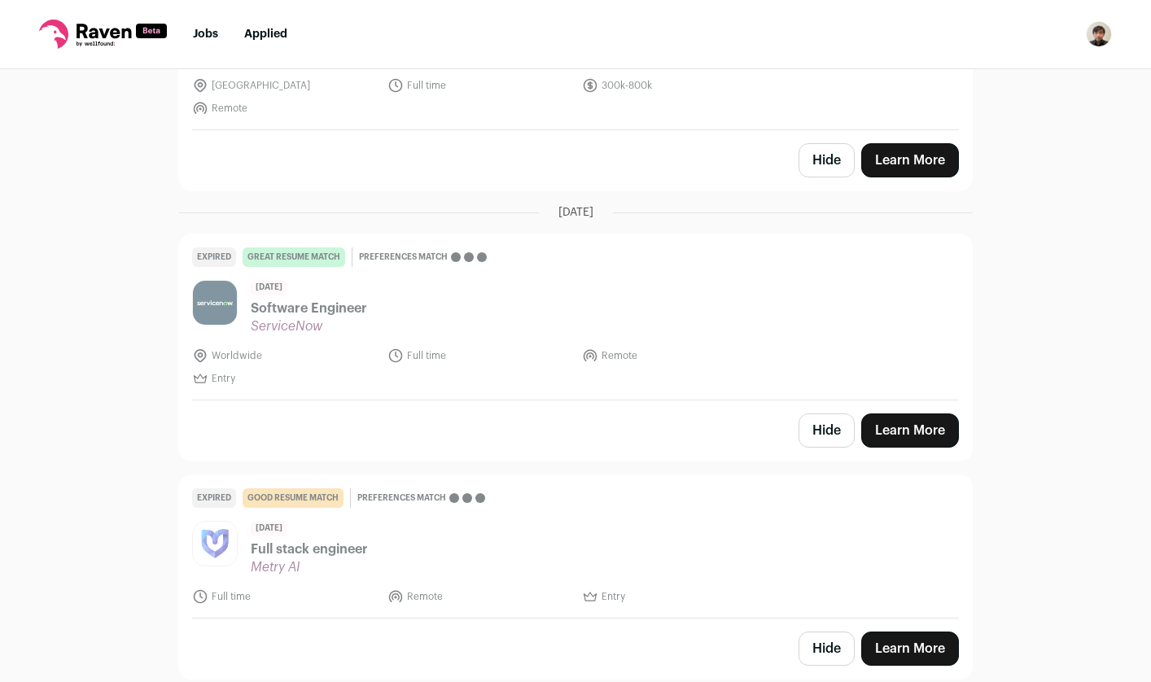
scroll to position [0, 0]
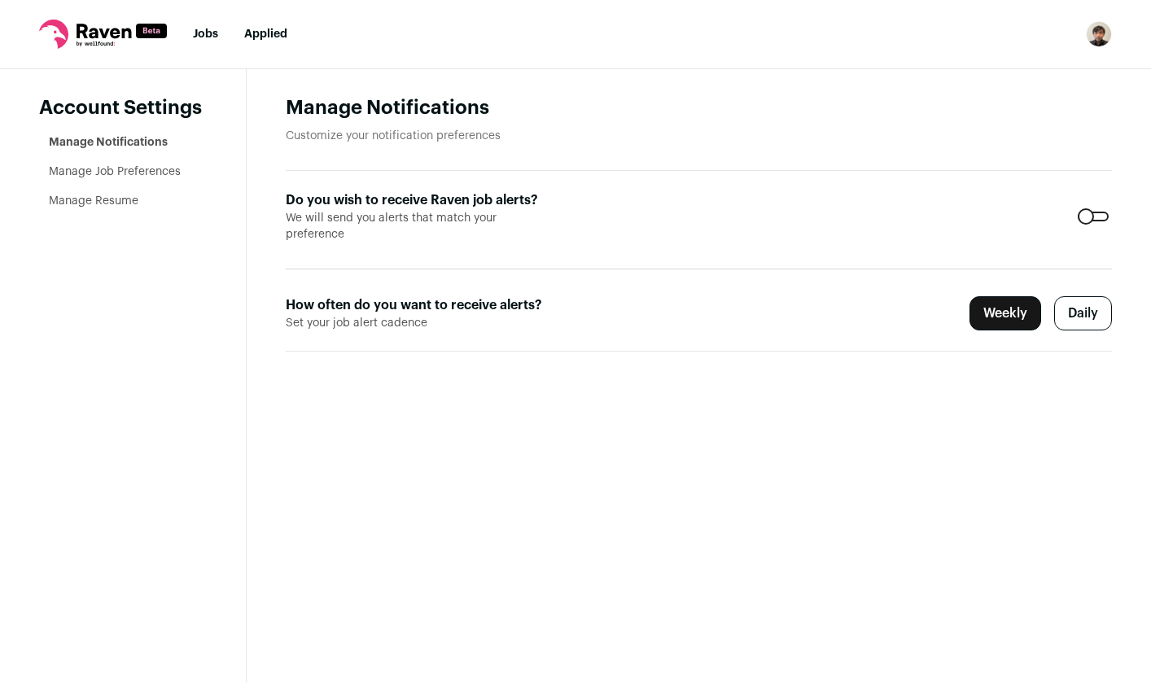
click at [1082, 320] on label "Daily" at bounding box center [1083, 313] width 58 height 34
click at [101, 34] on icon at bounding box center [104, 31] width 55 height 15
click at [202, 37] on link "Jobs" at bounding box center [205, 33] width 25 height 11
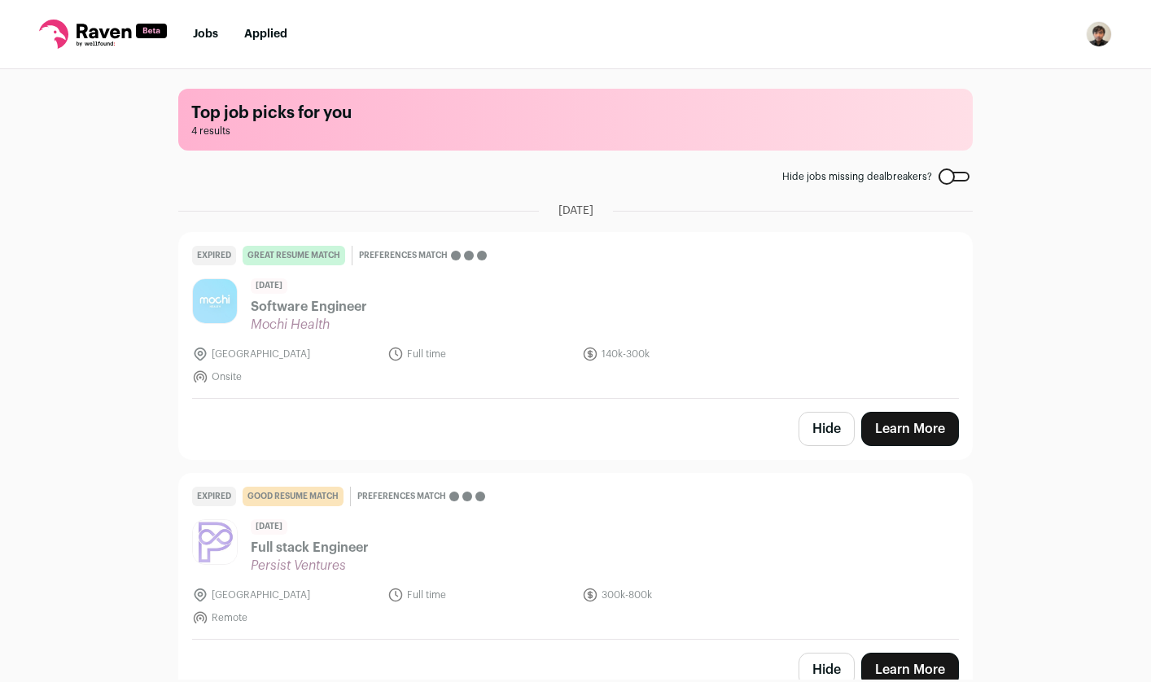
click at [952, 176] on div at bounding box center [953, 177] width 31 height 10
